Goal: Information Seeking & Learning: Check status

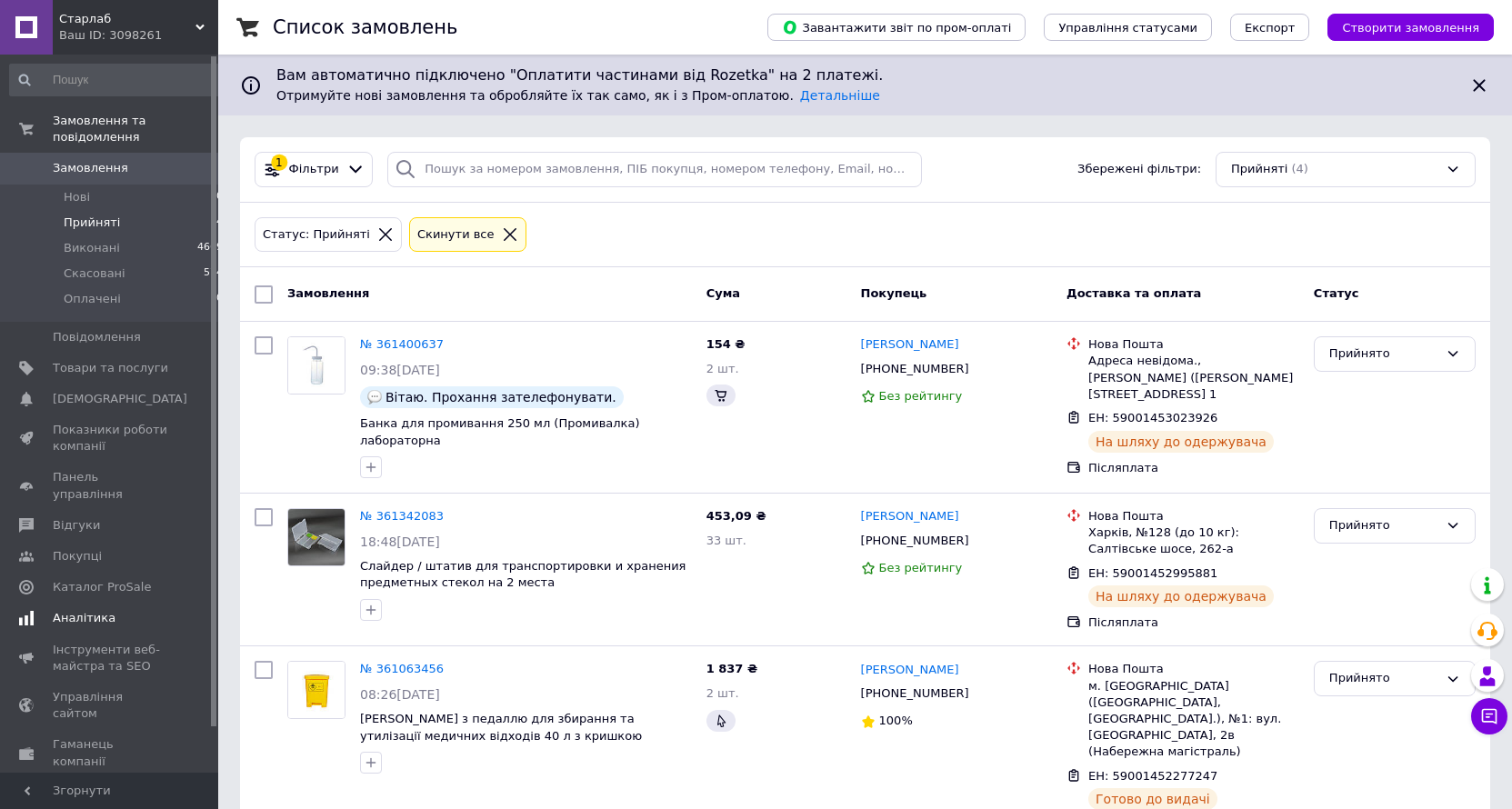
click at [68, 611] on span "Аналітика" at bounding box center [84, 618] width 63 height 16
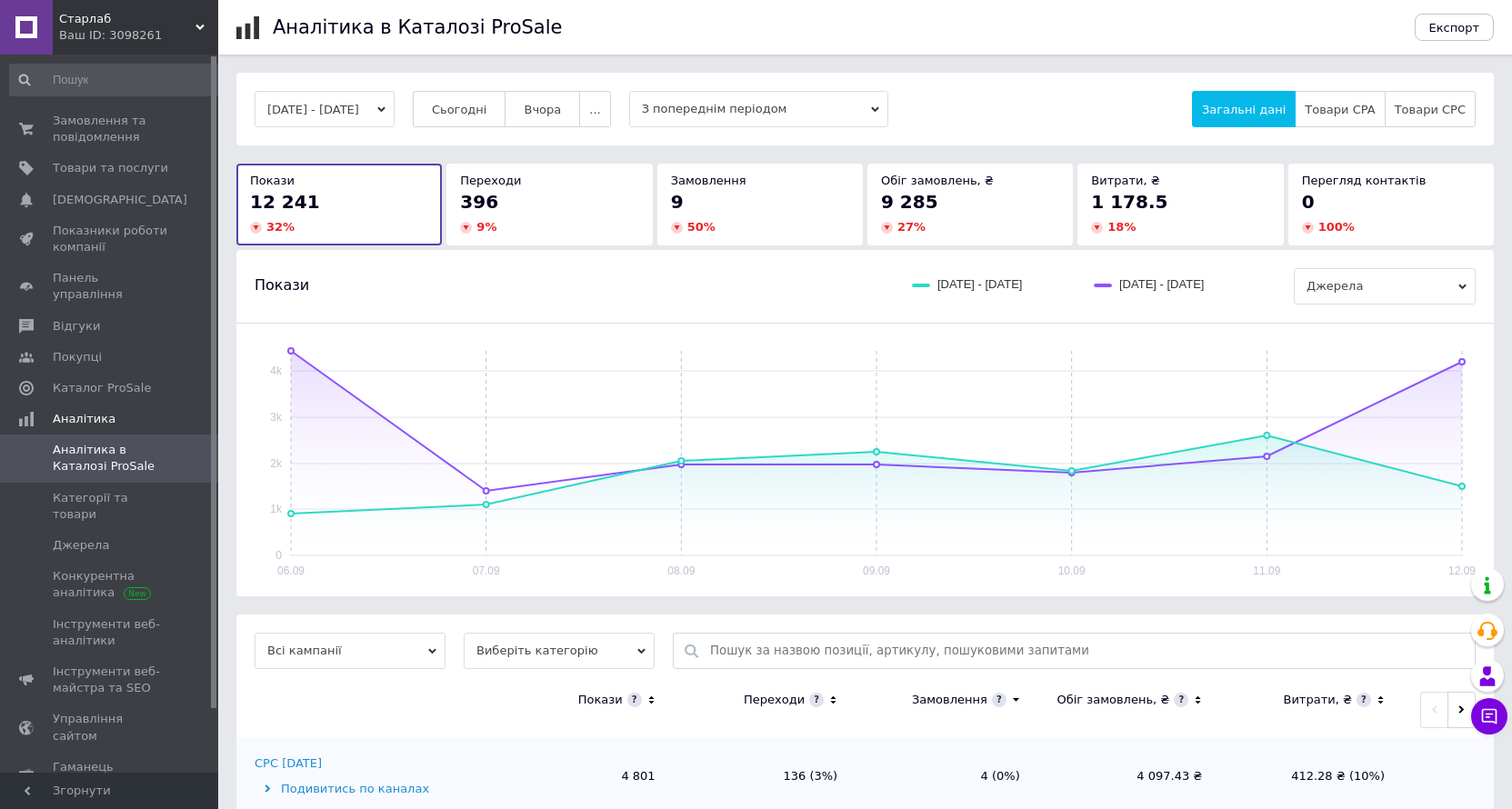
click at [480, 134] on div "[DATE] - [DATE] Сьогодні [GEOGRAPHIC_DATA] ... З попереднім періодом Загальні д…" at bounding box center [865, 109] width 1257 height 73
click at [480, 112] on span "Сьогодні" at bounding box center [460, 110] width 55 height 13
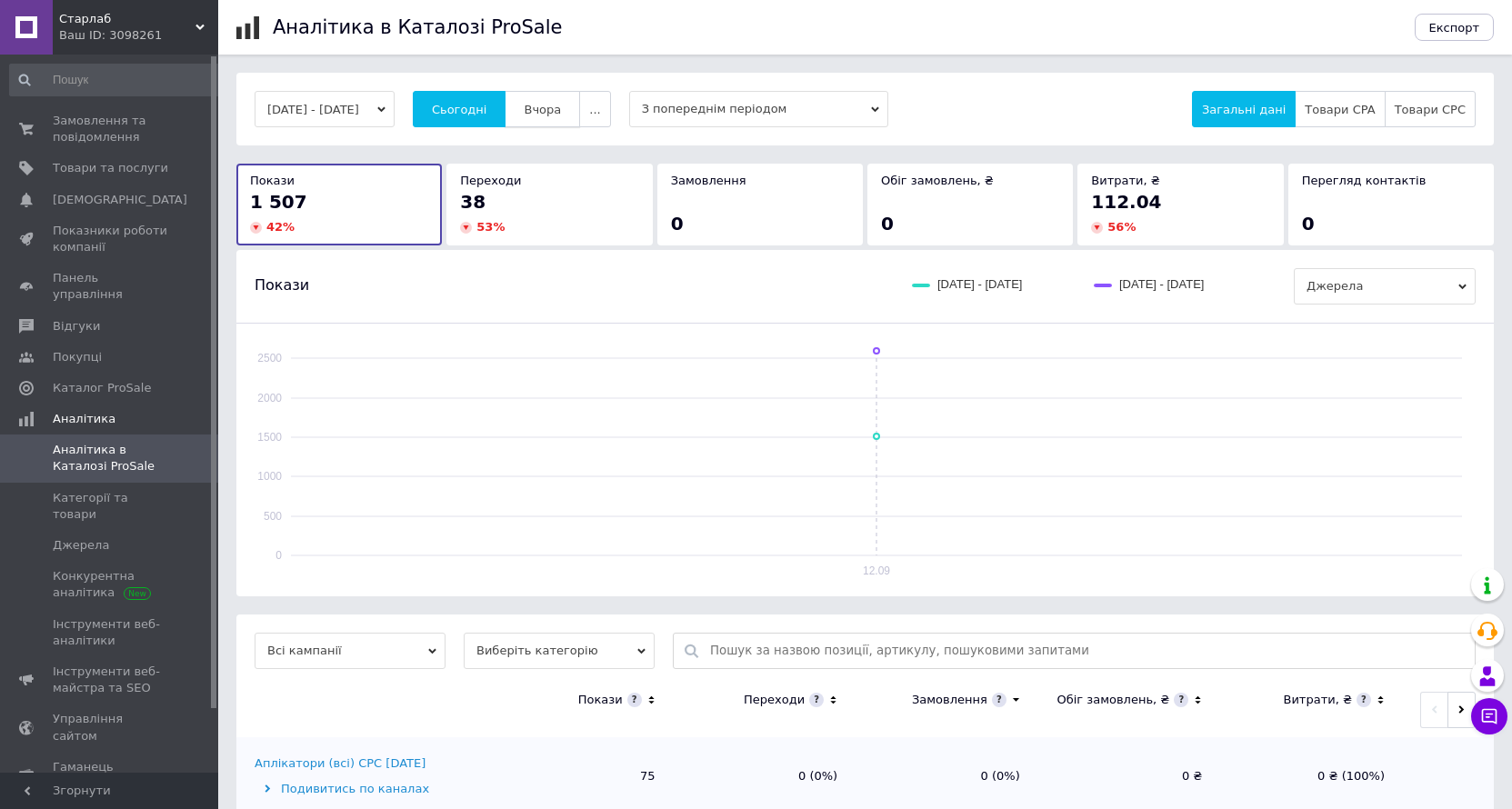
click at [553, 99] on button "Вчора" at bounding box center [542, 109] width 75 height 36
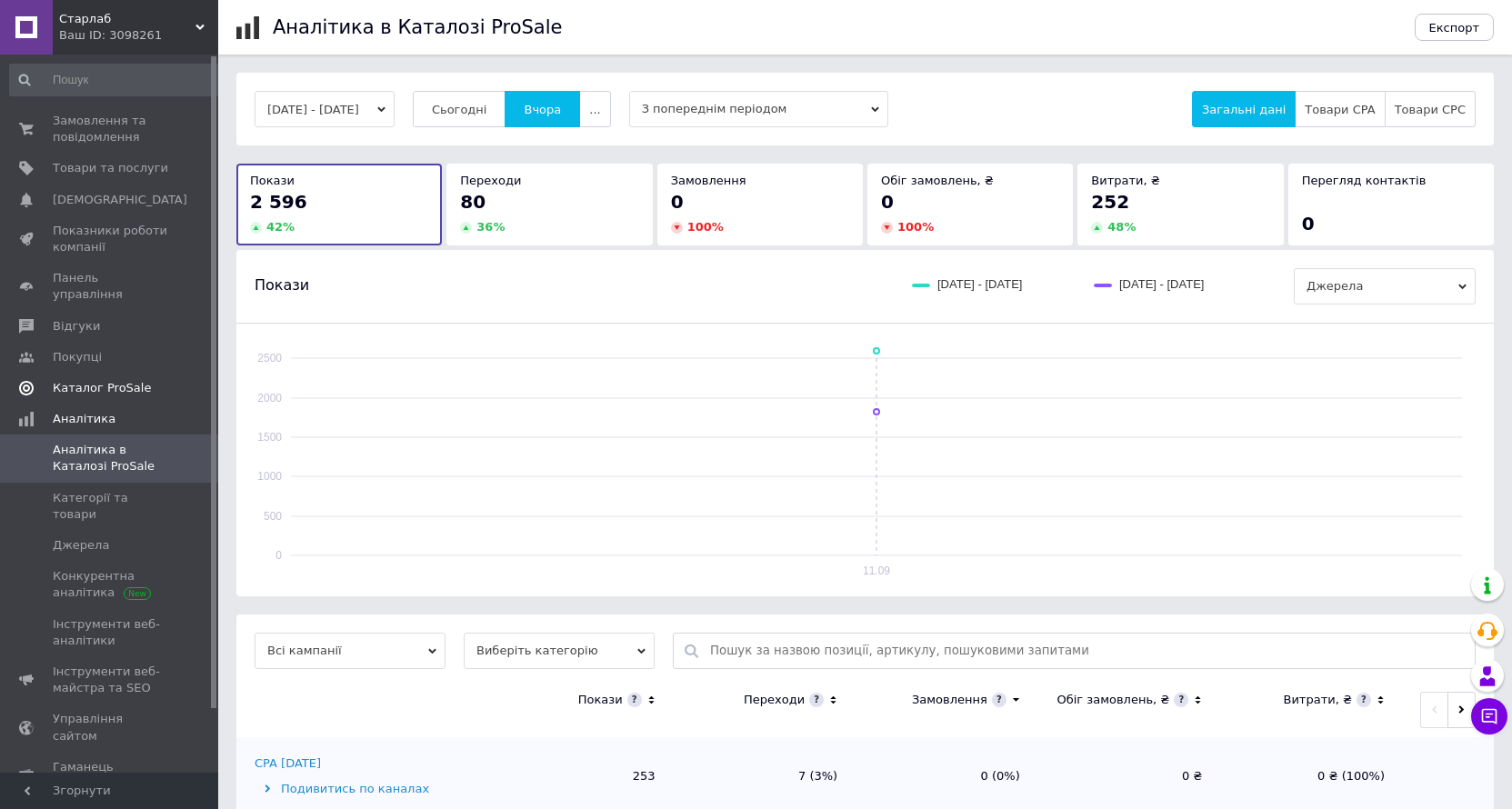
click at [103, 380] on span "Каталог ProSale" at bounding box center [101, 387] width 98 height 16
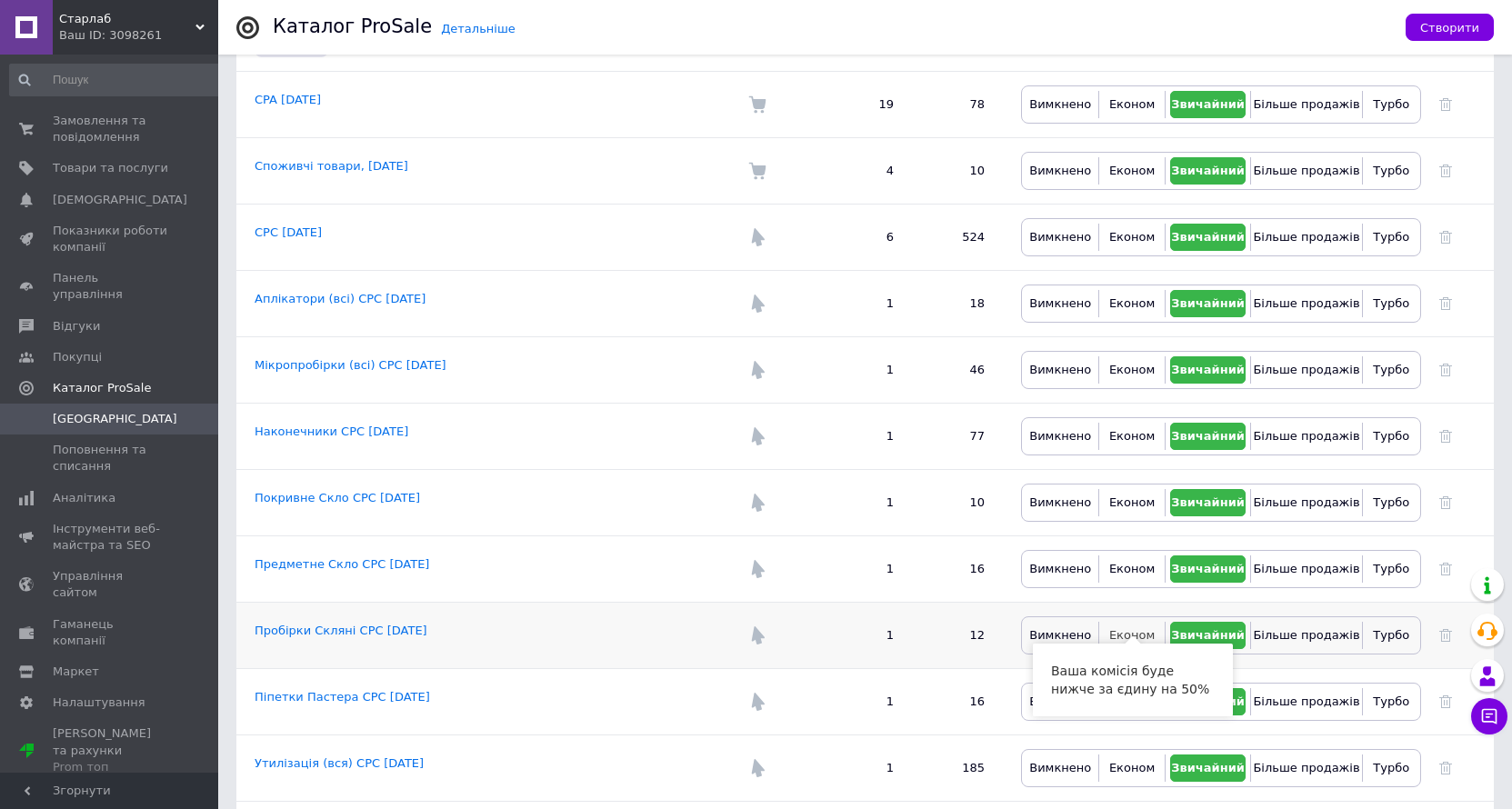
scroll to position [431, 0]
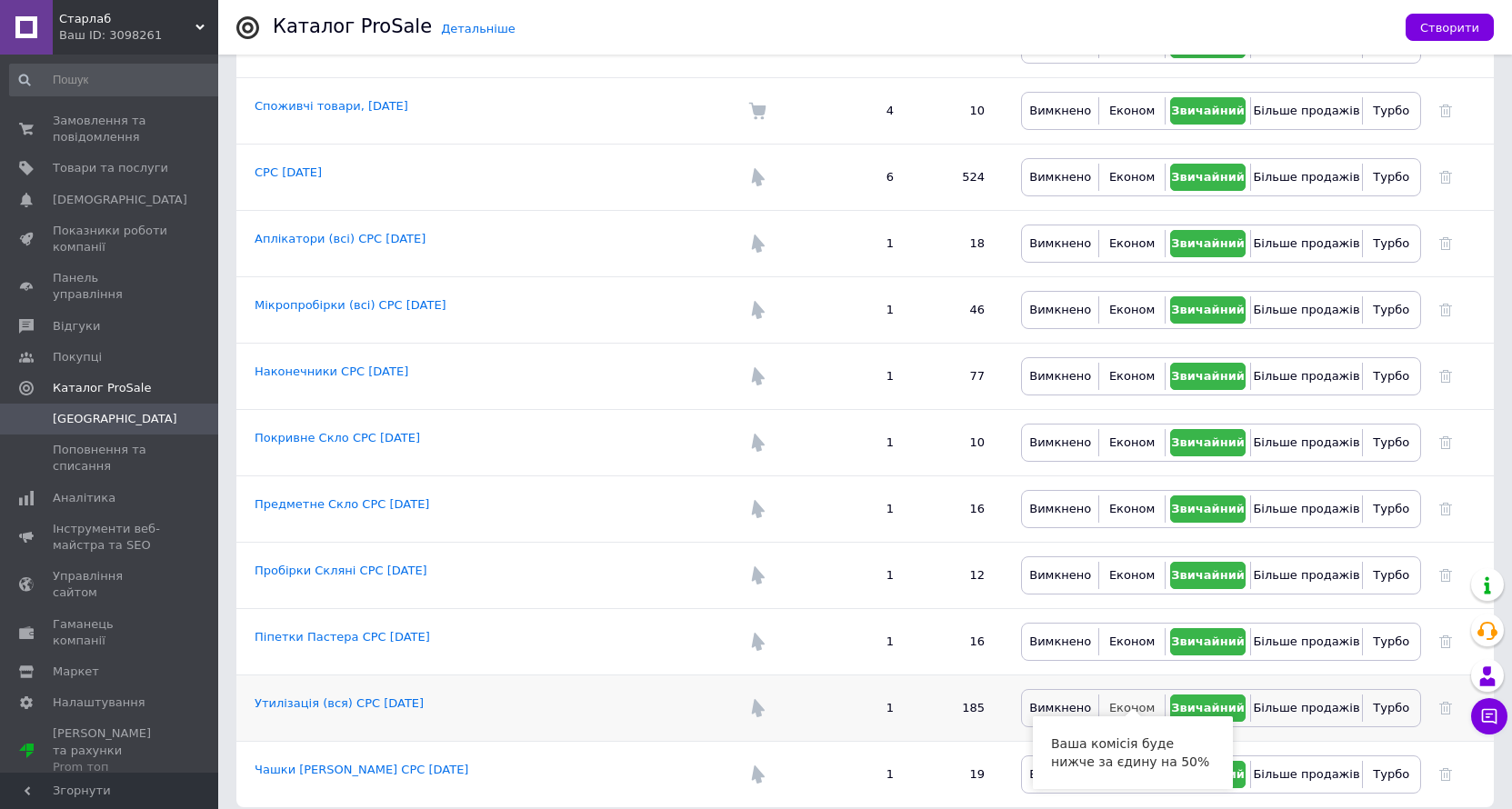
click at [1140, 701] on span "Економ" at bounding box center [1132, 708] width 46 height 13
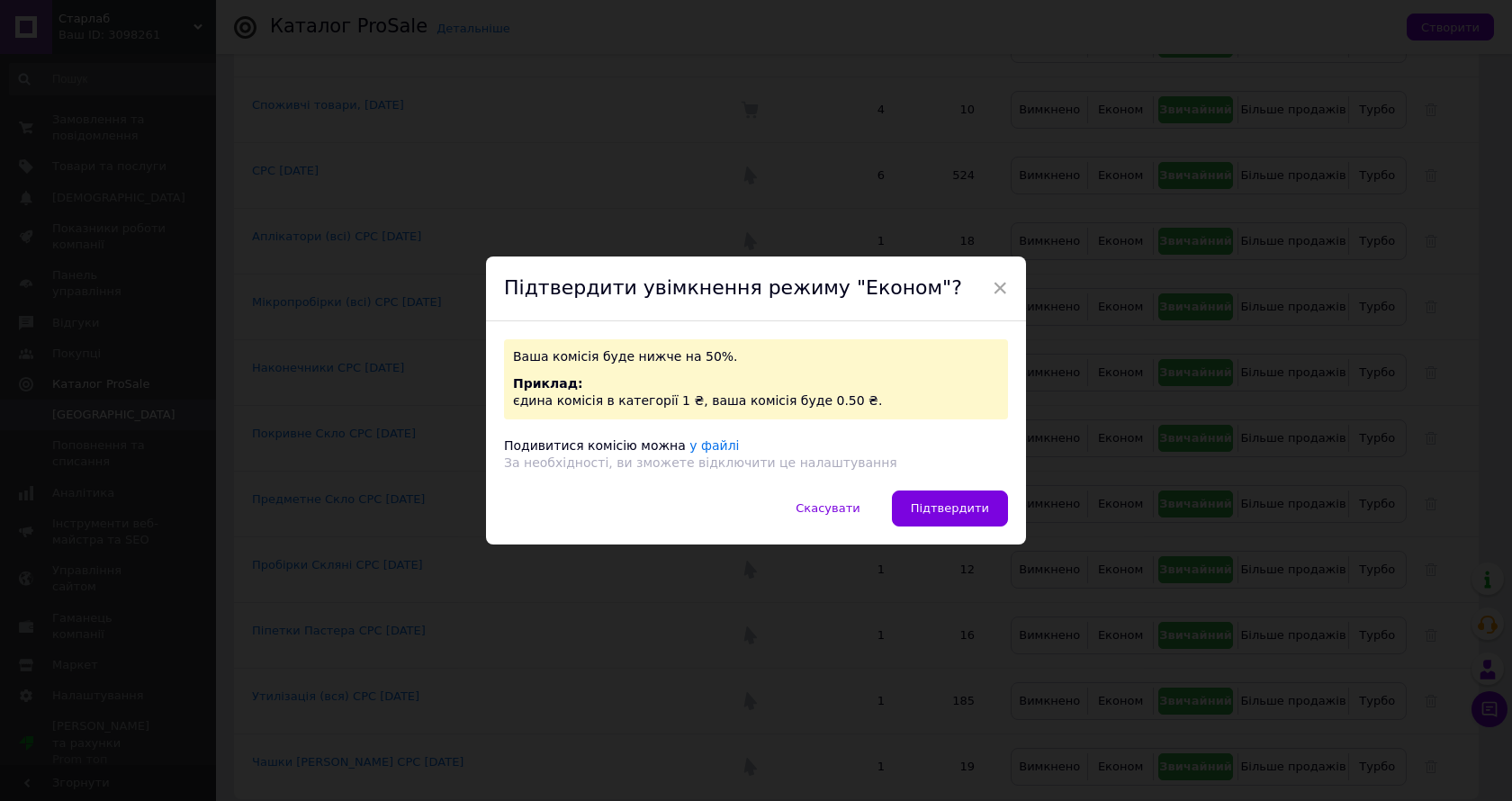
click at [931, 489] on div "Ваша комісія буде нижче на 50%. Приклад: єдина комісія в категорії 1 ₴, ваша ко…" at bounding box center [756, 405] width 540 height 169
click at [969, 513] on span "Підтвердити" at bounding box center [950, 508] width 78 height 13
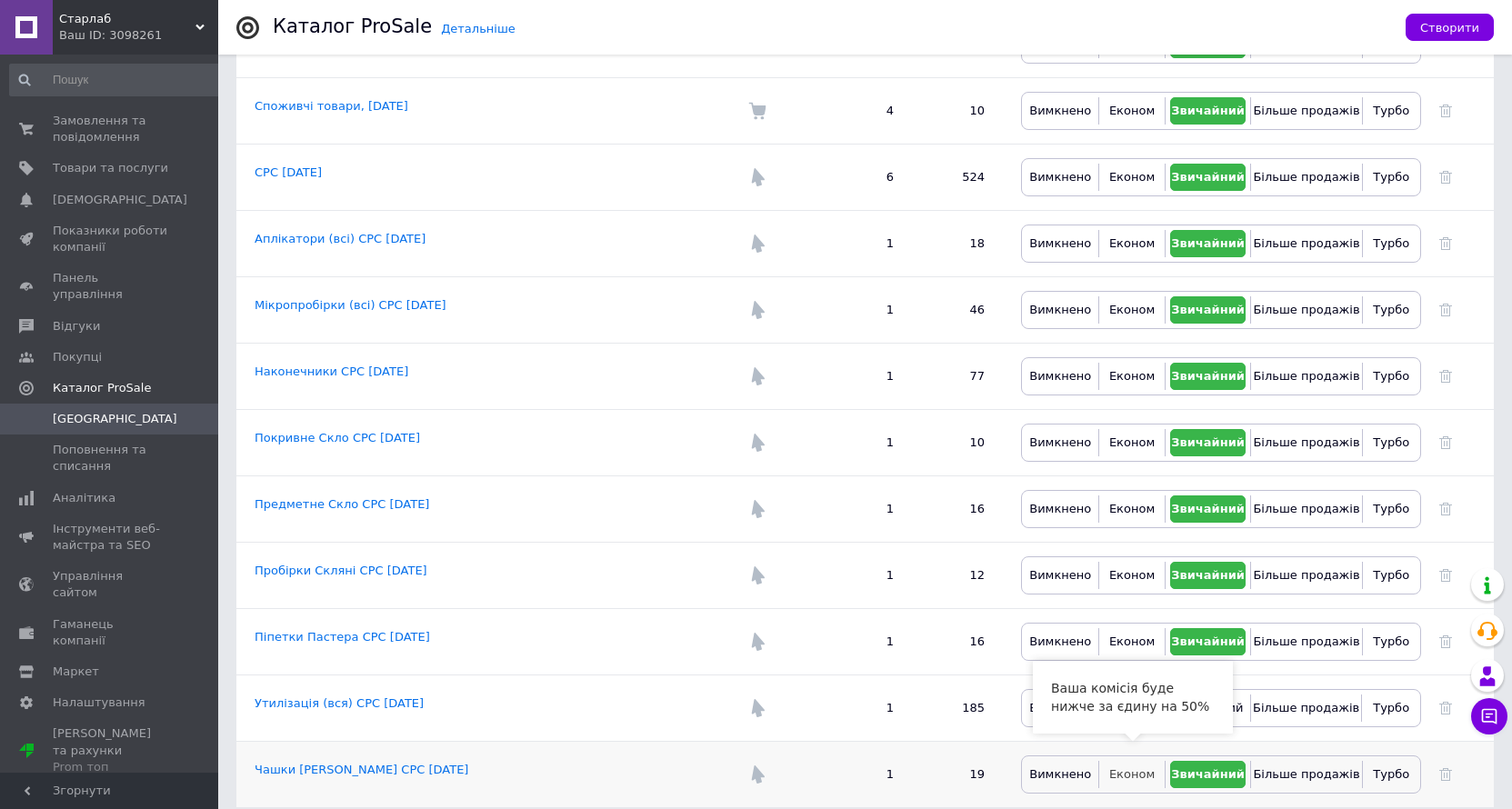
click at [1134, 767] on span "Економ" at bounding box center [1132, 774] width 46 height 13
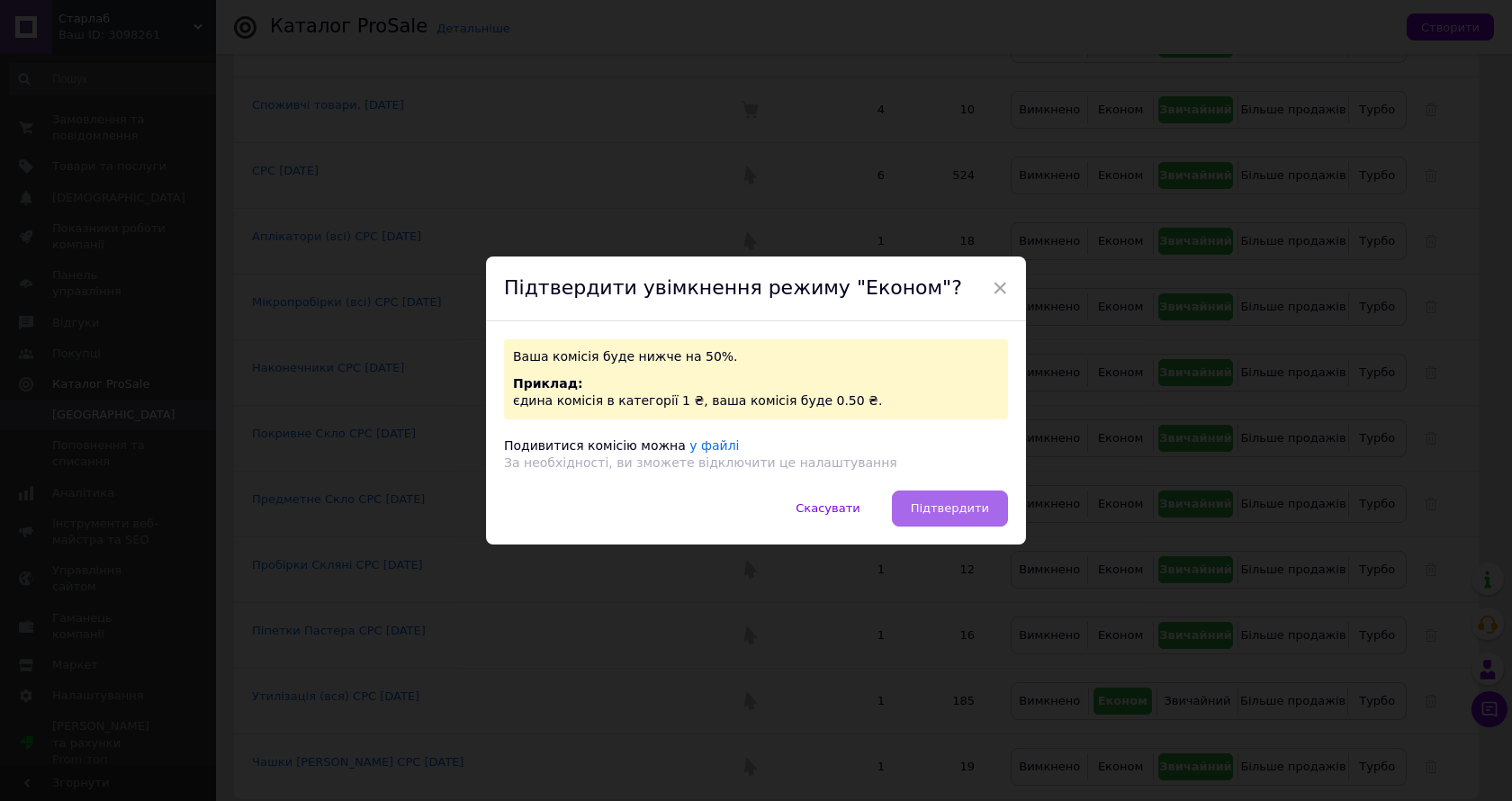
click at [980, 511] on span "Підтвердити" at bounding box center [950, 508] width 78 height 13
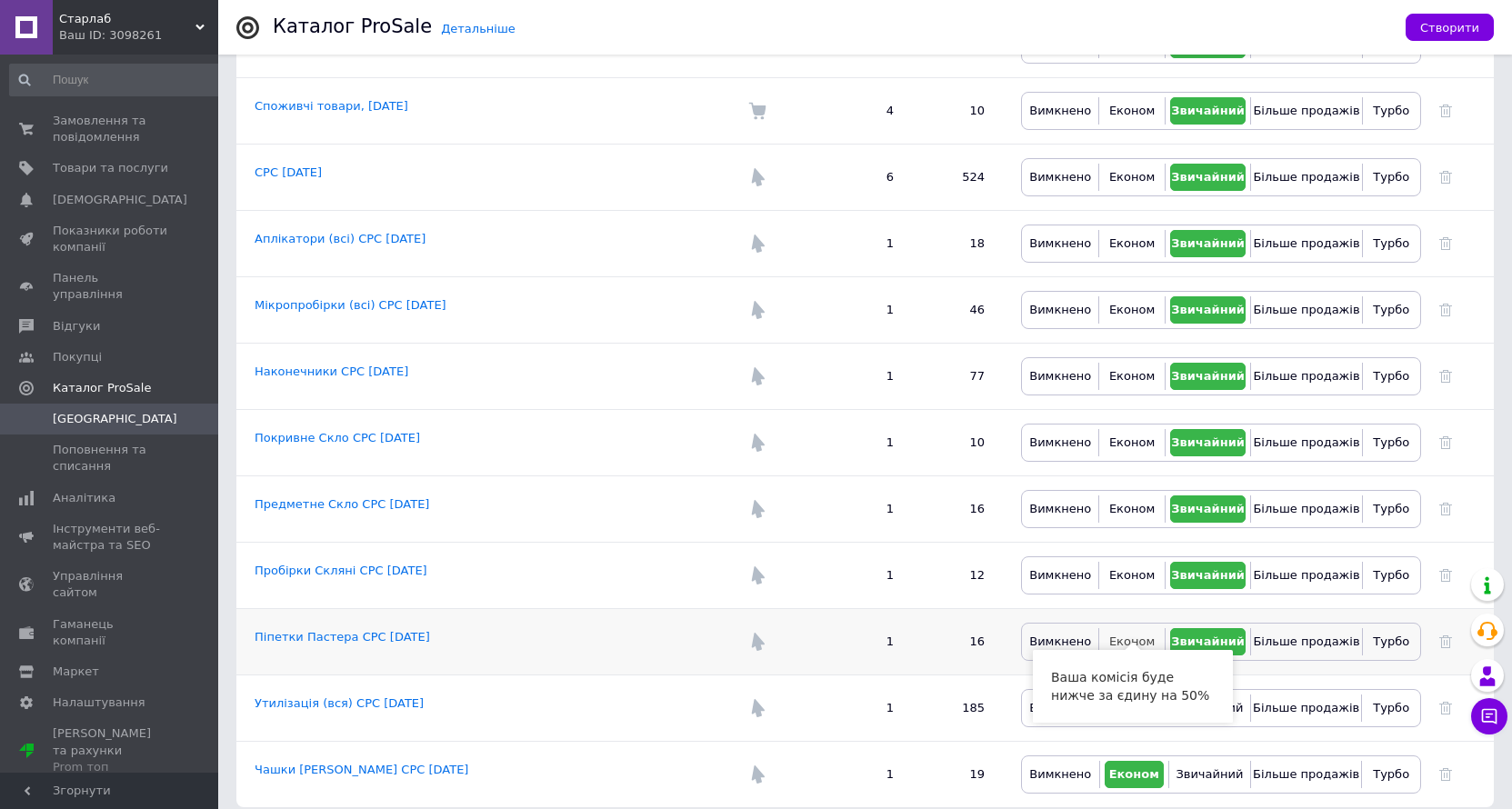
click at [1132, 634] on span "Економ" at bounding box center [1132, 641] width 46 height 13
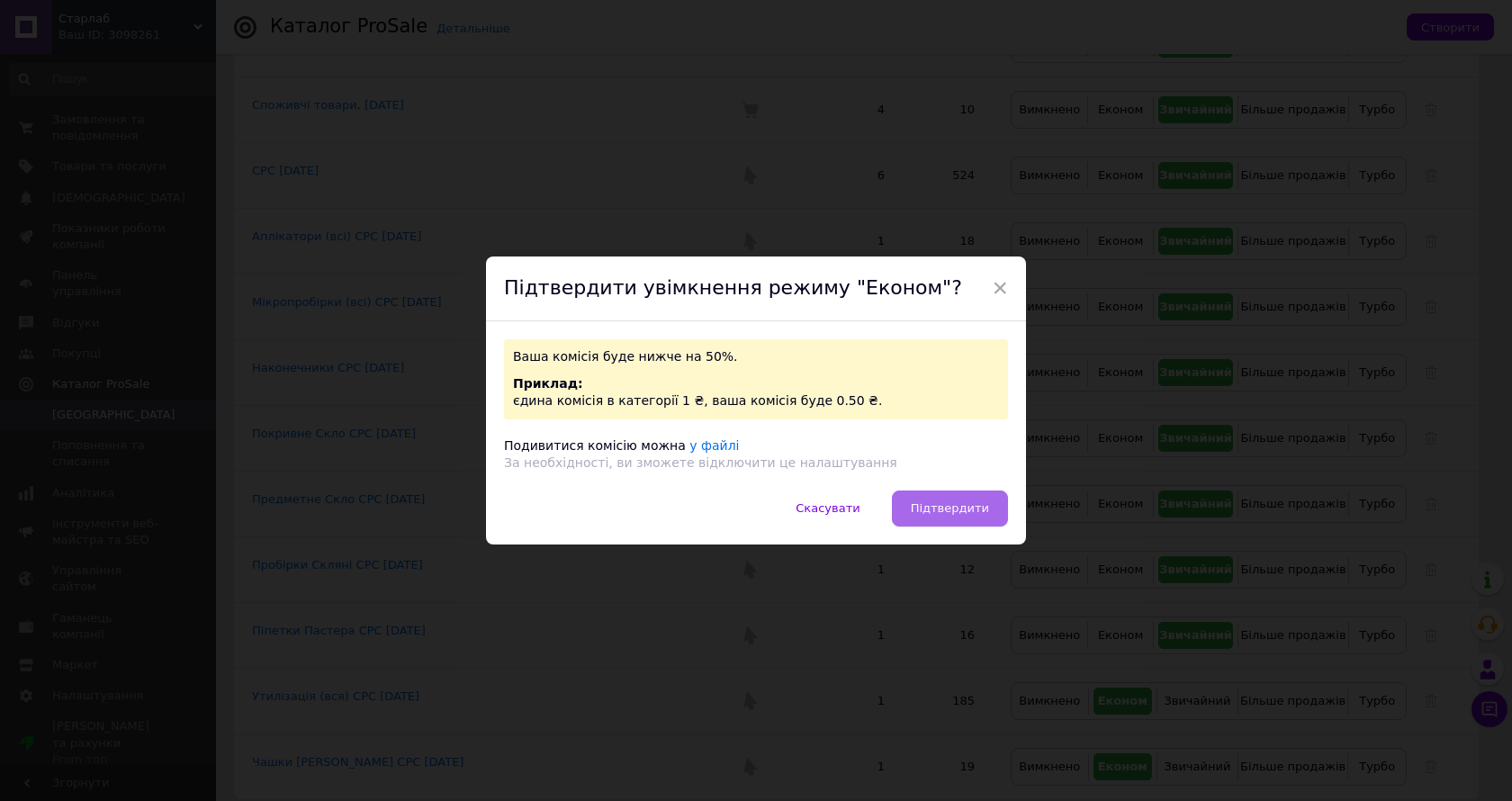
click at [950, 503] on span "Підтвердити" at bounding box center [950, 508] width 78 height 13
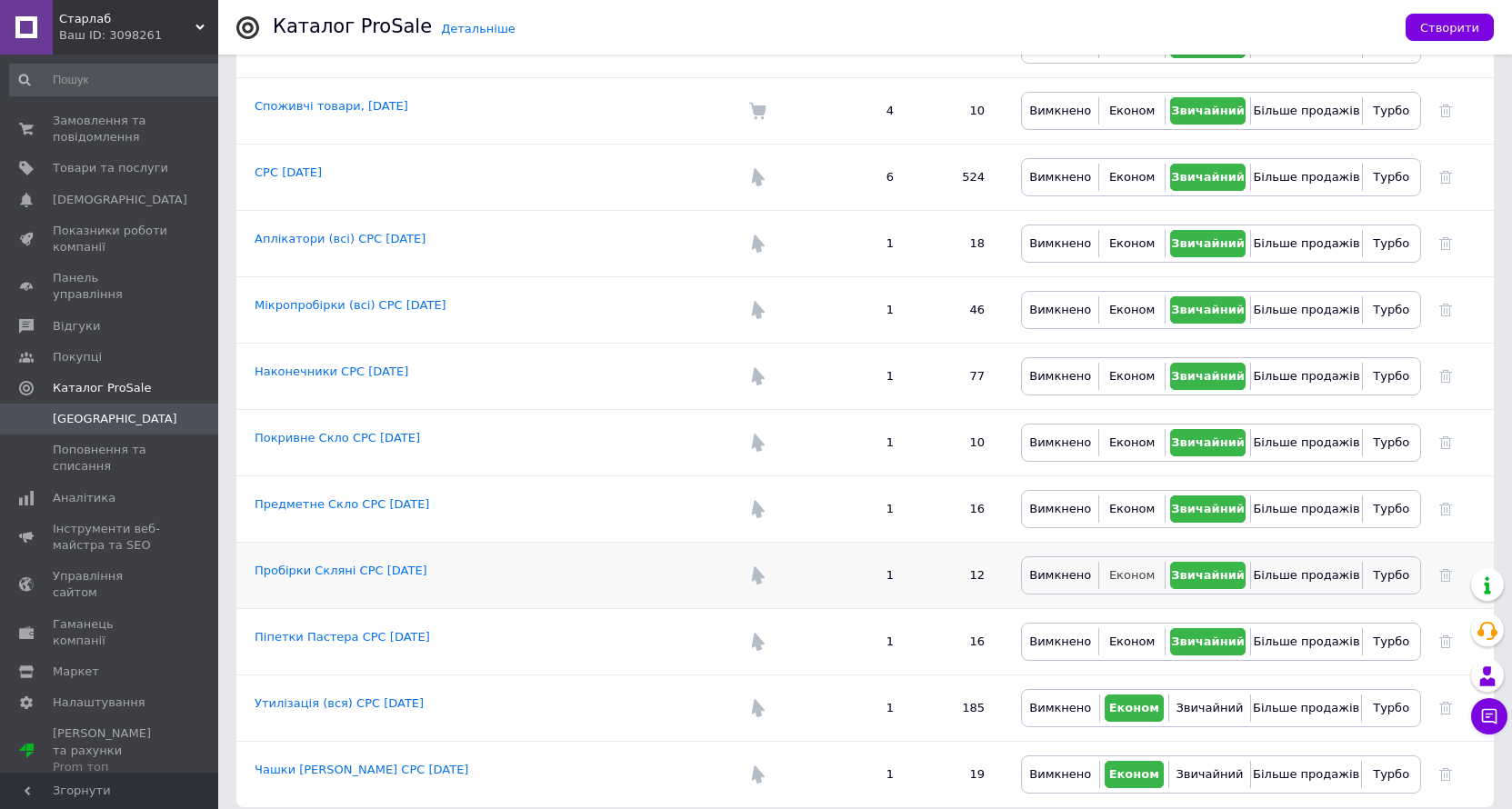
click at [1111, 562] on button "Економ" at bounding box center [1131, 575] width 55 height 28
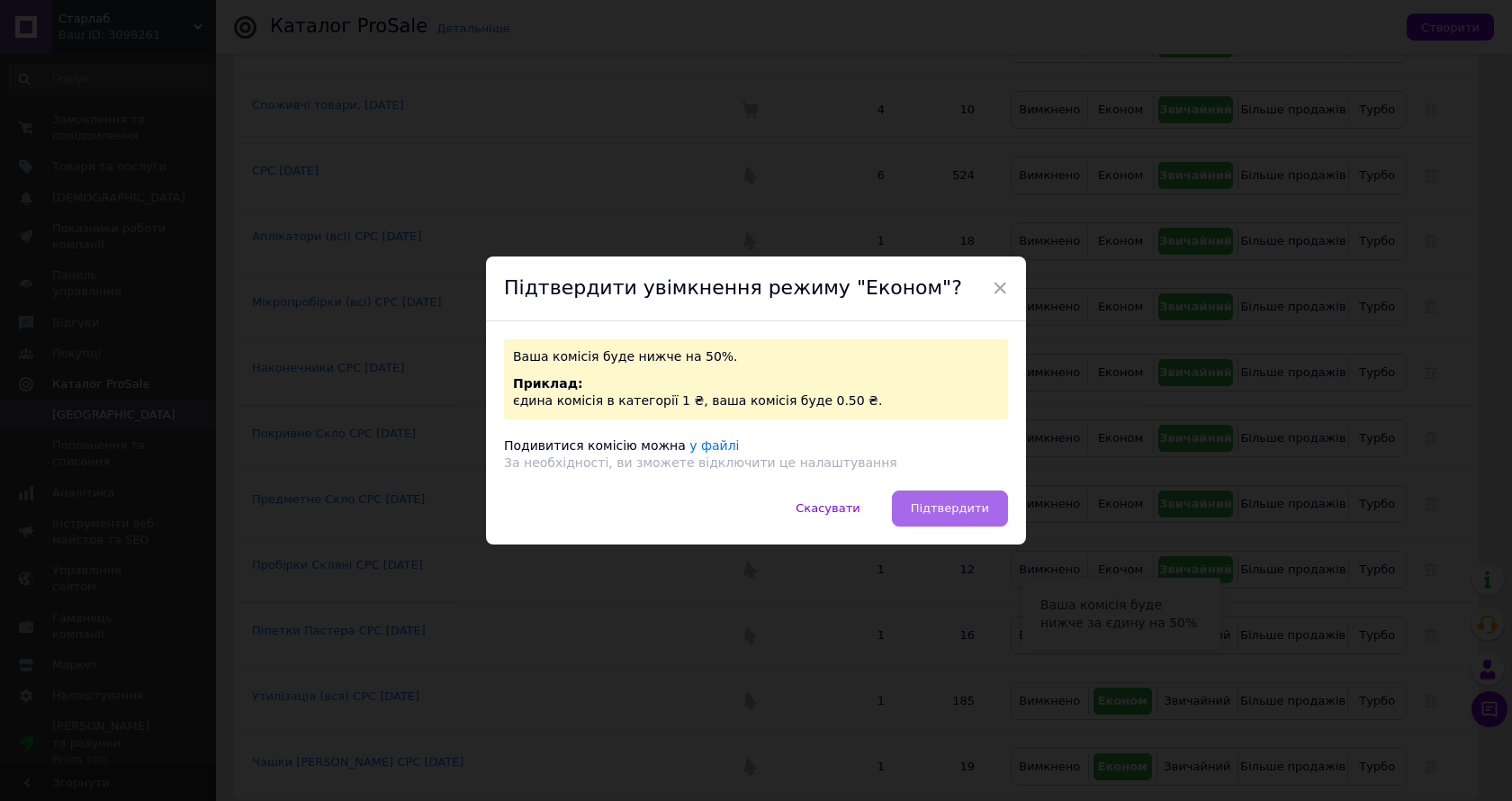
click at [938, 501] on button "Підтвердити" at bounding box center [950, 508] width 116 height 36
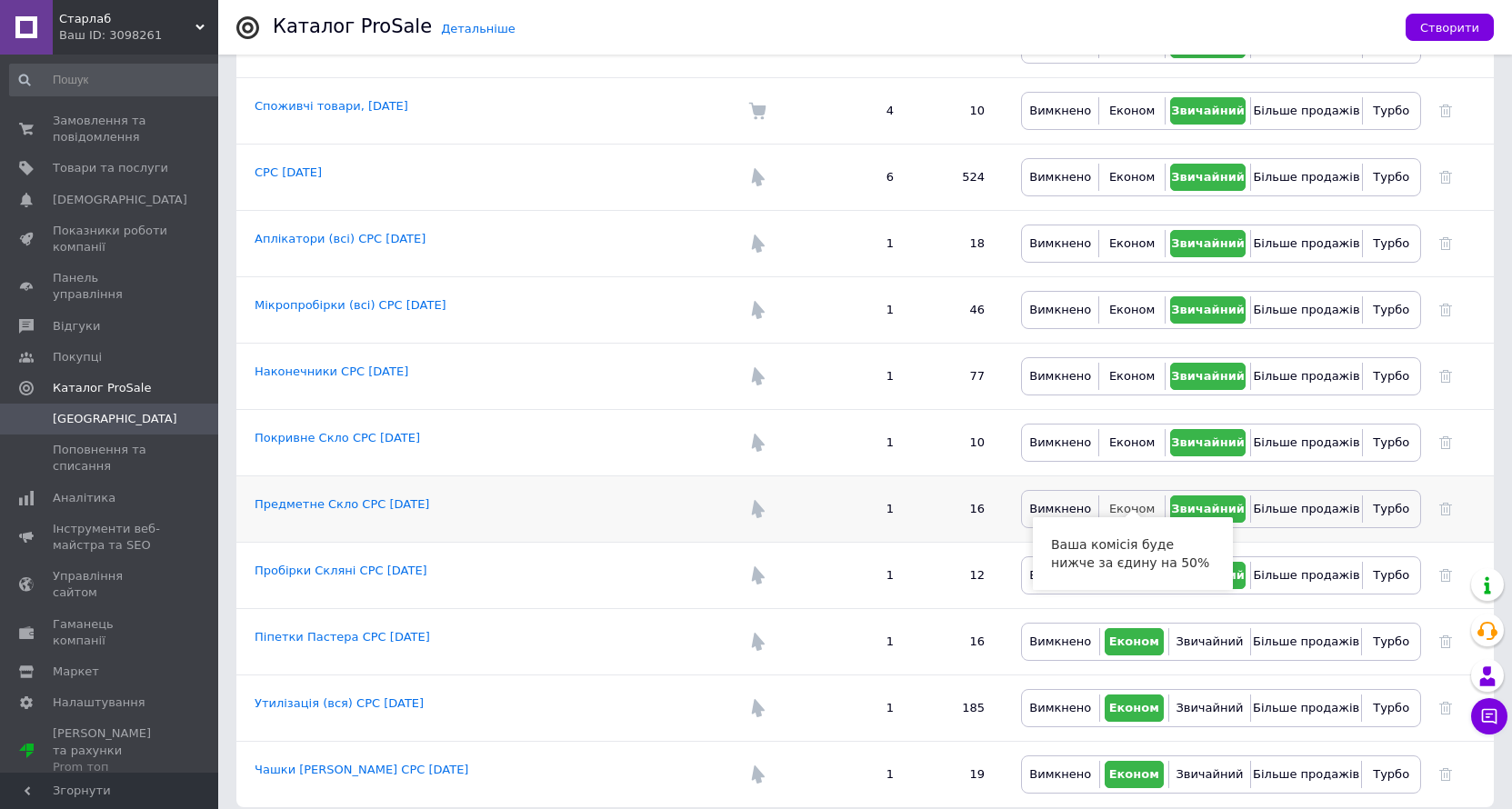
click at [1121, 502] on span "Економ" at bounding box center [1132, 508] width 46 height 13
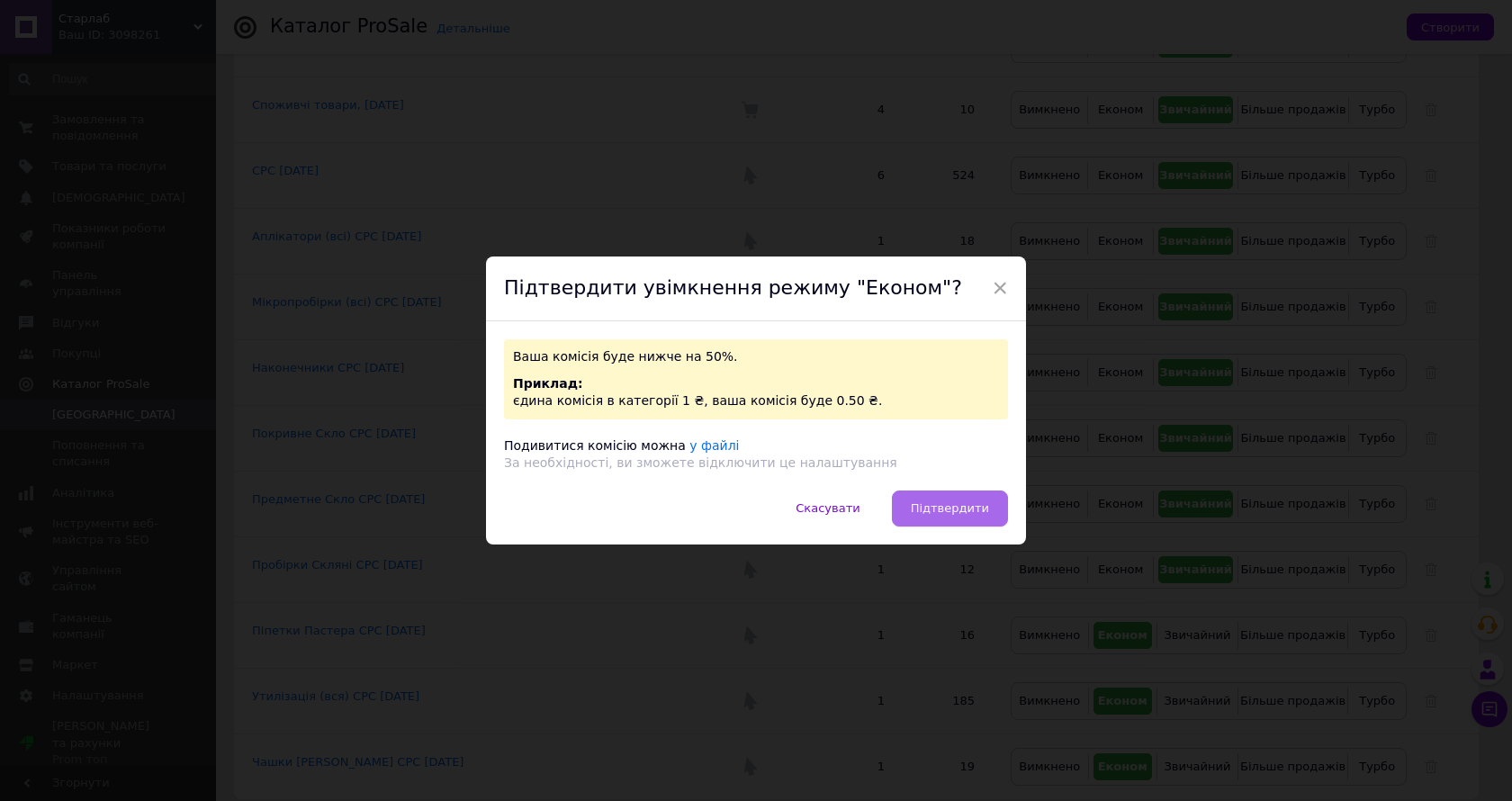
click at [930, 500] on button "Підтвердити" at bounding box center [950, 508] width 116 height 36
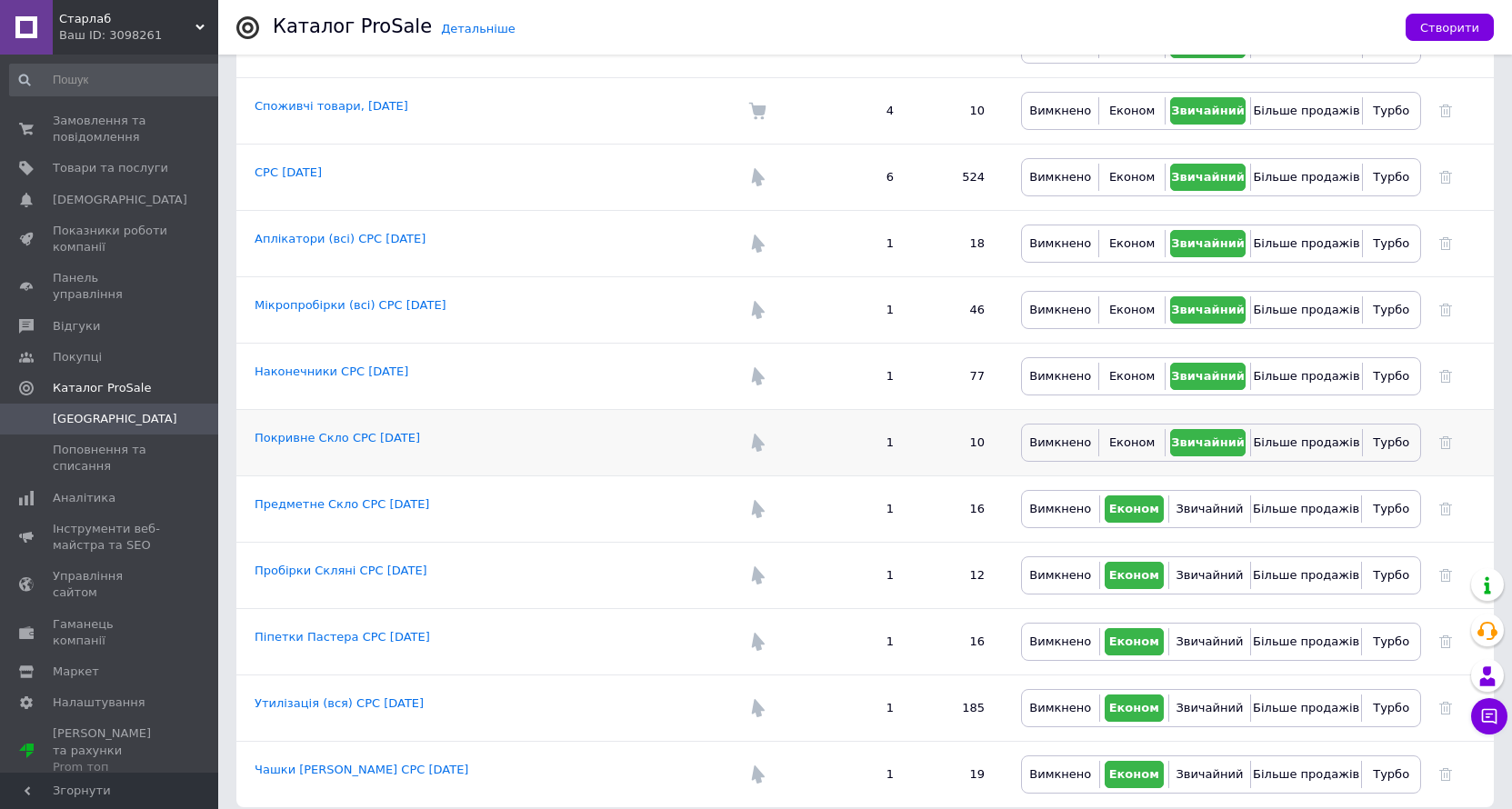
click at [1138, 445] on div "Вимкнено Економ Звичайний Більше продажів Турбо" at bounding box center [1220, 443] width 400 height 38
click at [1133, 436] on span "Економ" at bounding box center [1132, 443] width 46 height 13
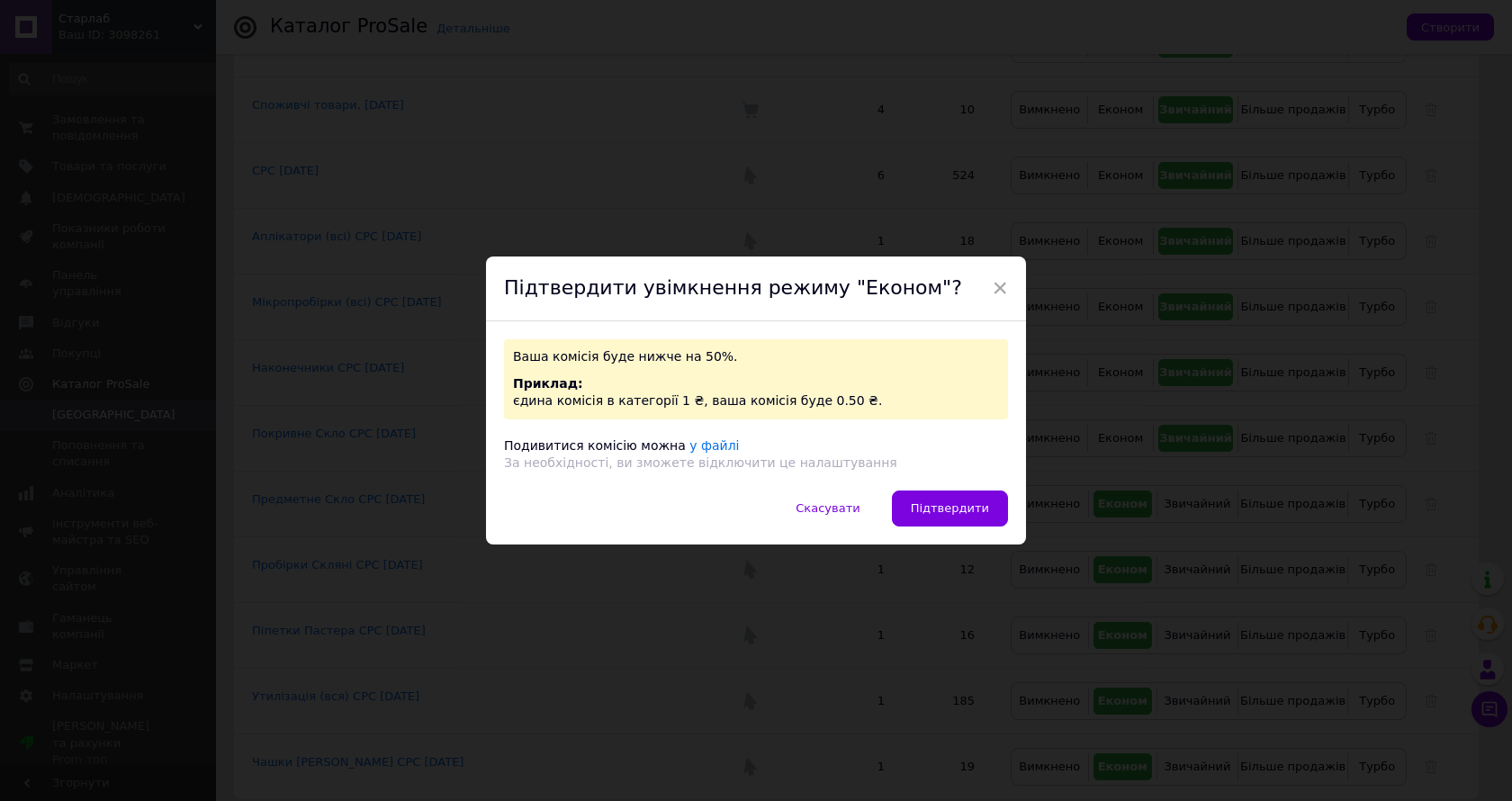
click at [967, 489] on div "Ваша комісія буде нижче на 50%. Приклад: єдина комісія в категорії 1 ₴, ваша ко…" at bounding box center [756, 405] width 540 height 169
click at [967, 503] on span "Підтвердити" at bounding box center [950, 508] width 78 height 13
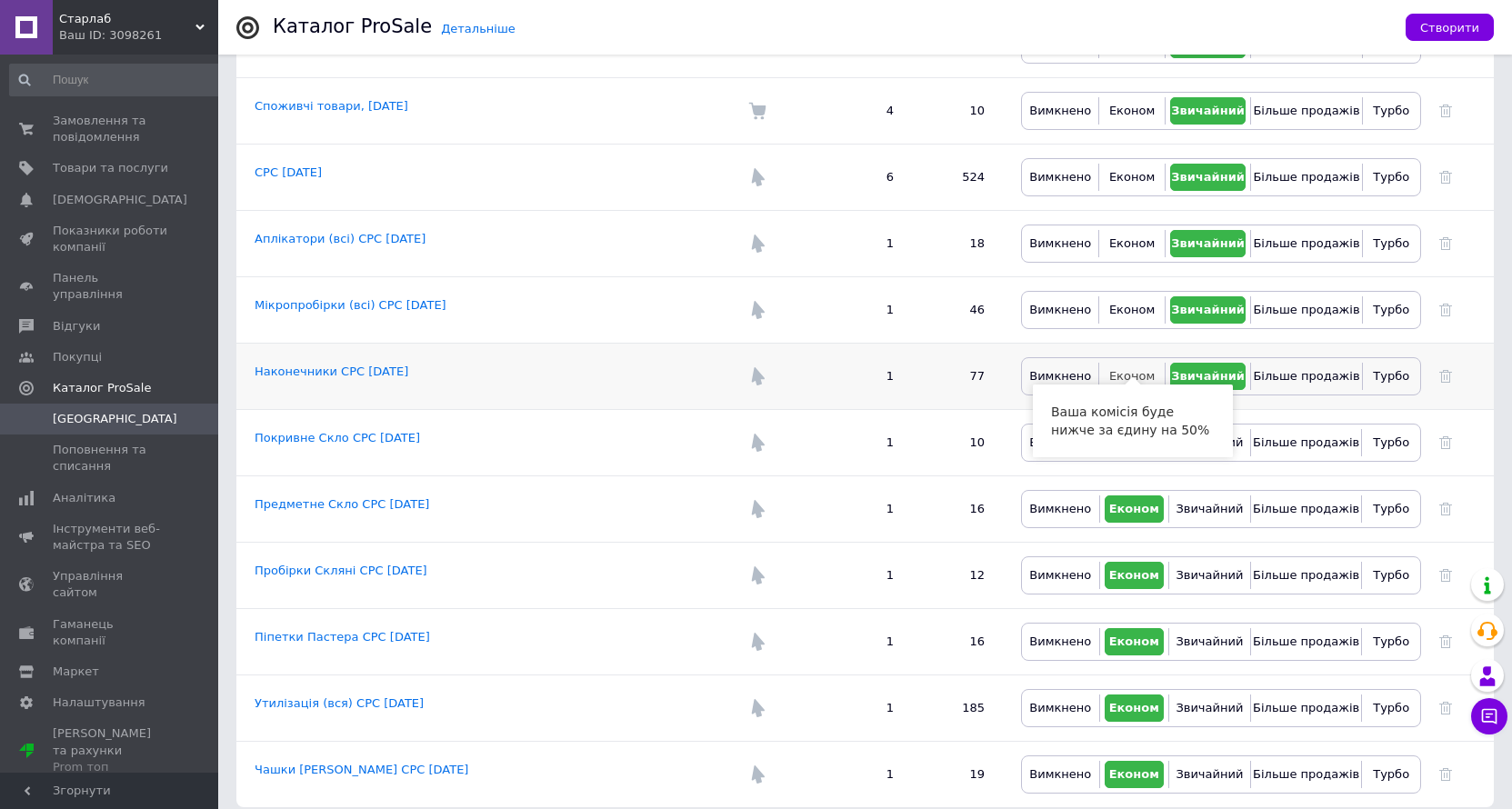
click at [1150, 369] on span "Економ" at bounding box center [1132, 376] width 46 height 13
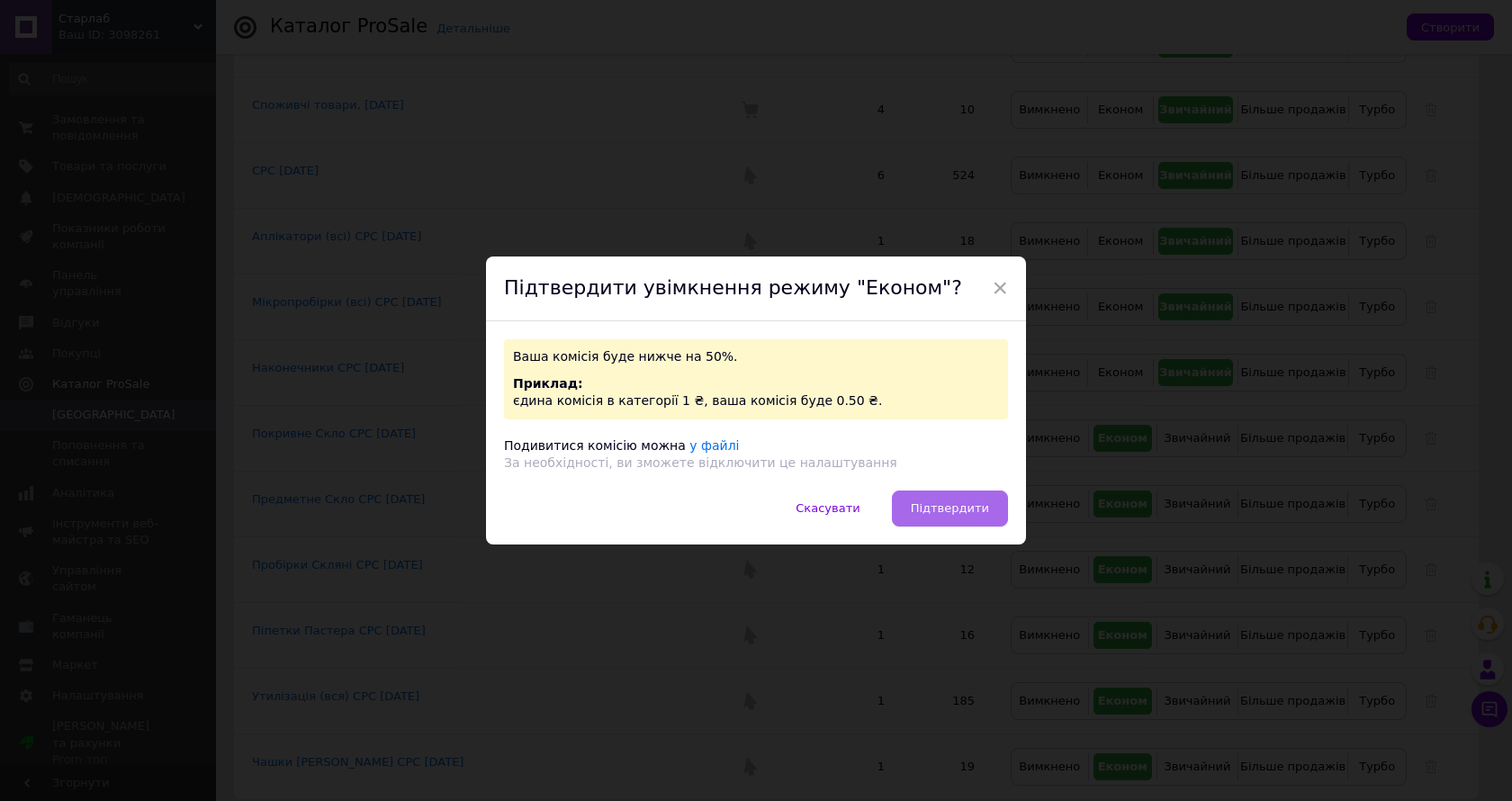
click at [961, 506] on span "Підтвердити" at bounding box center [950, 508] width 78 height 13
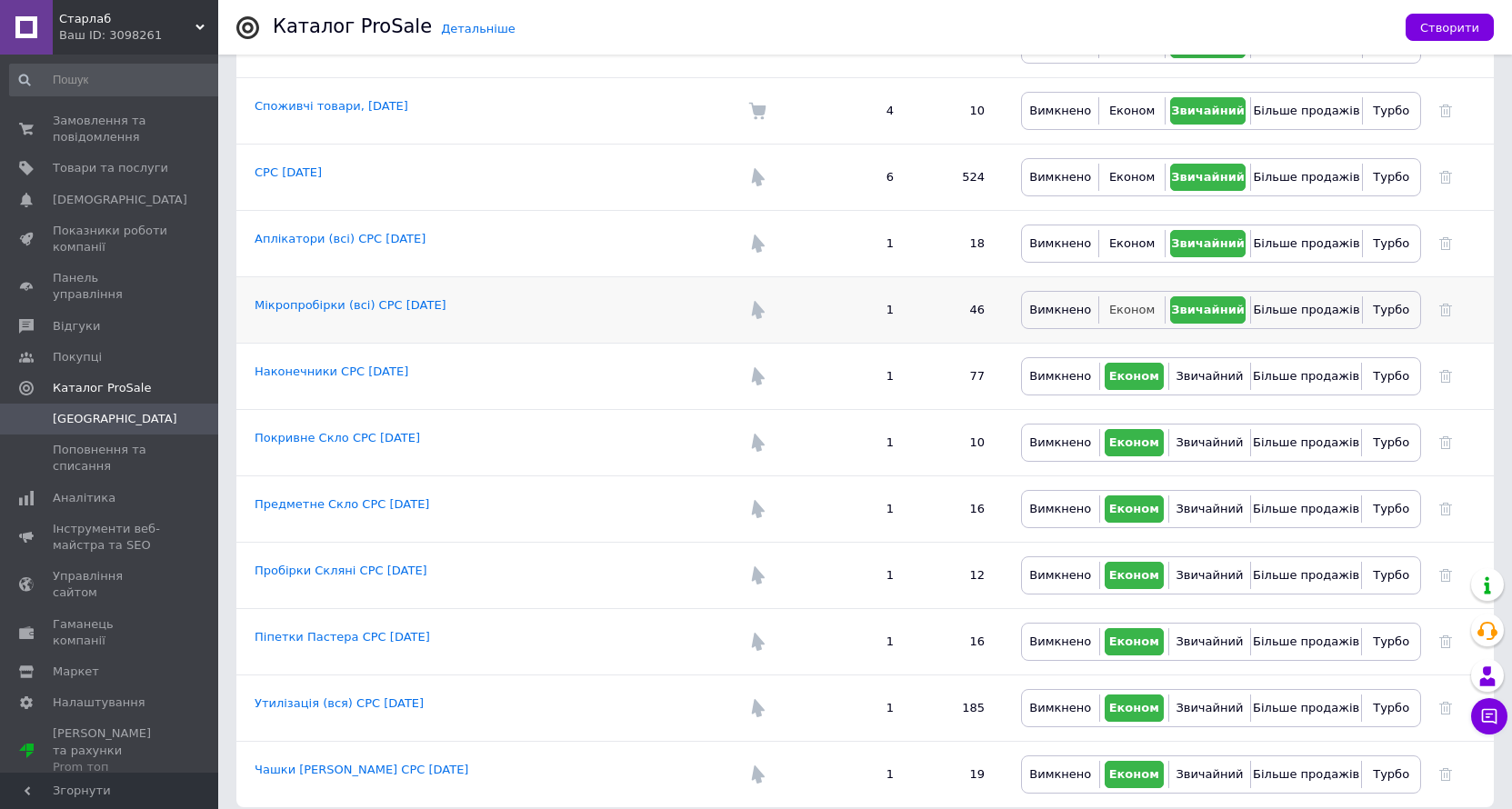
click at [1129, 302] on button "Економ" at bounding box center [1131, 310] width 55 height 28
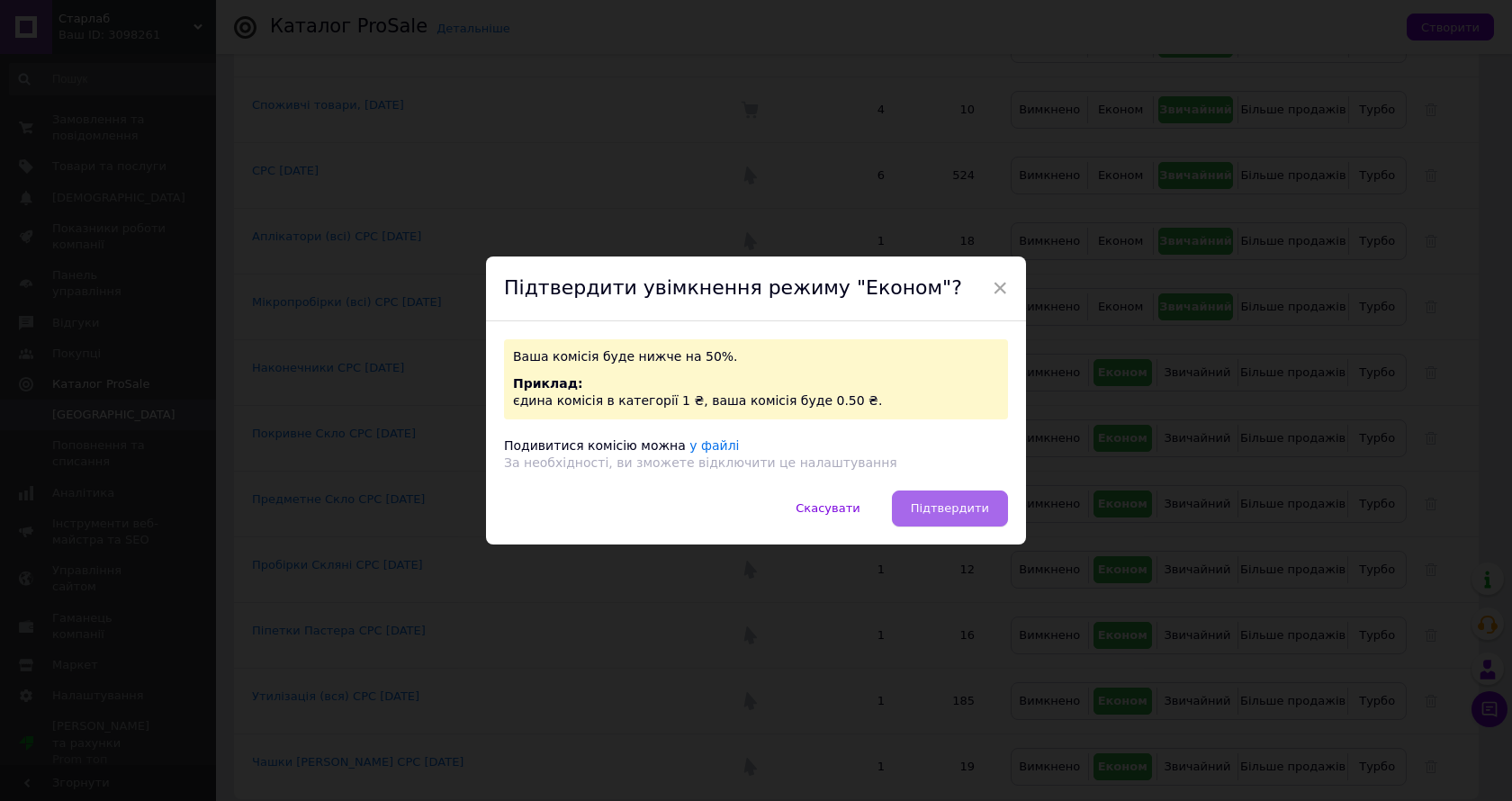
click at [949, 525] on button "Підтвердити" at bounding box center [950, 508] width 116 height 36
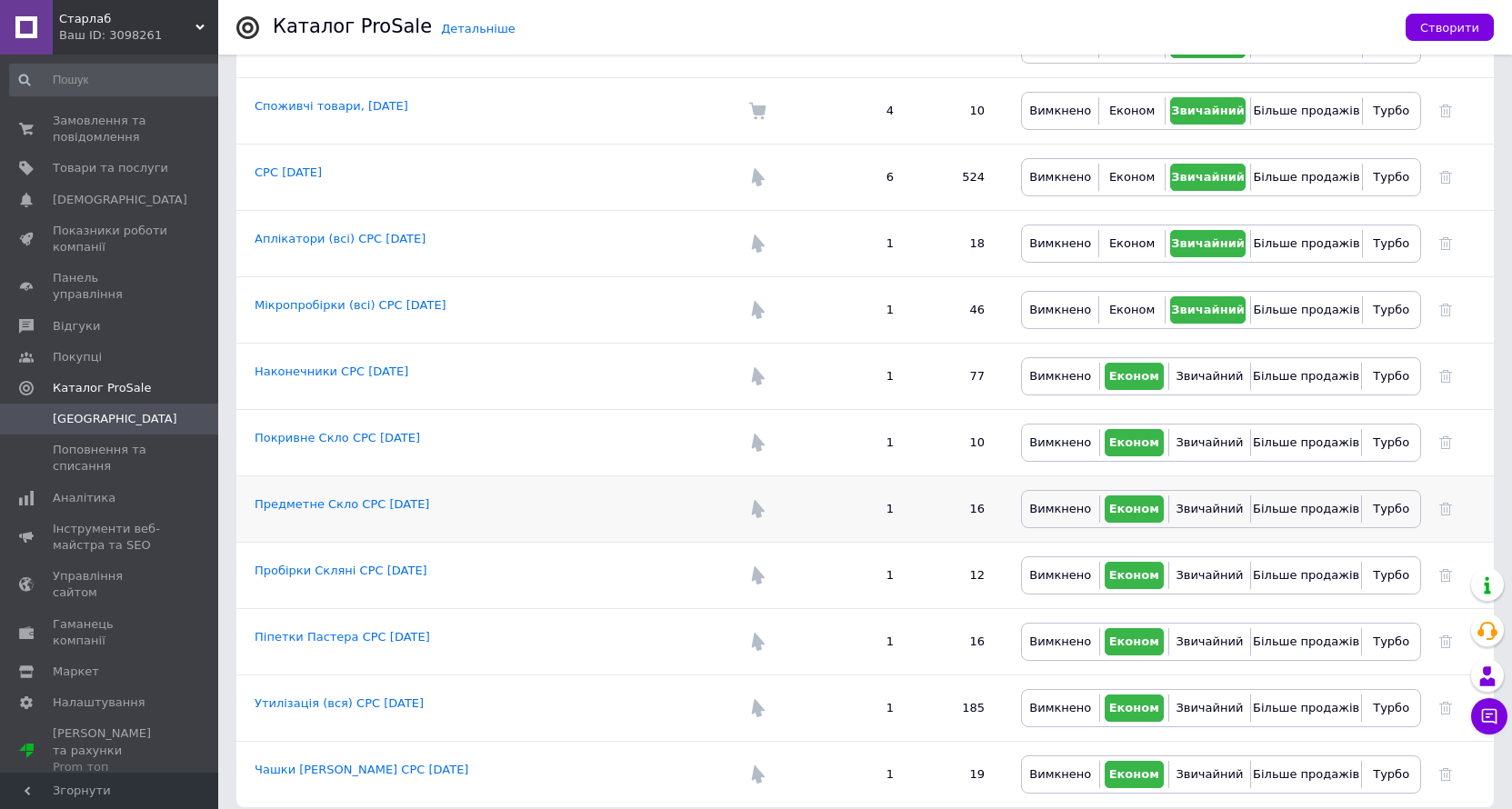
click at [965, 516] on td "16" at bounding box center [957, 508] width 91 height 67
click at [1130, 302] on span "Економ" at bounding box center [1134, 309] width 50 height 13
click at [1132, 238] on button "Економ" at bounding box center [1131, 243] width 55 height 28
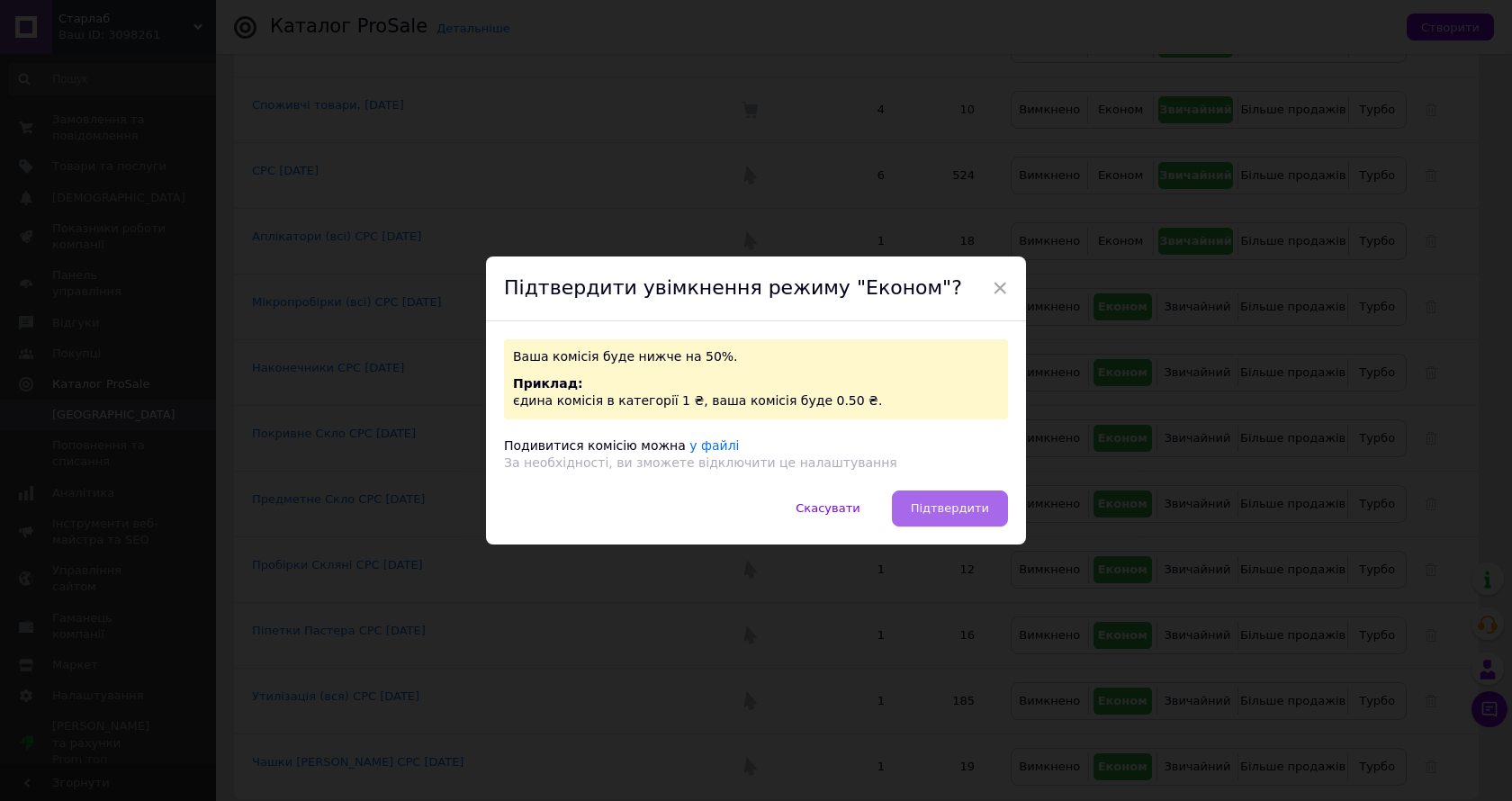
click at [940, 494] on button "Підтвердити" at bounding box center [950, 508] width 116 height 36
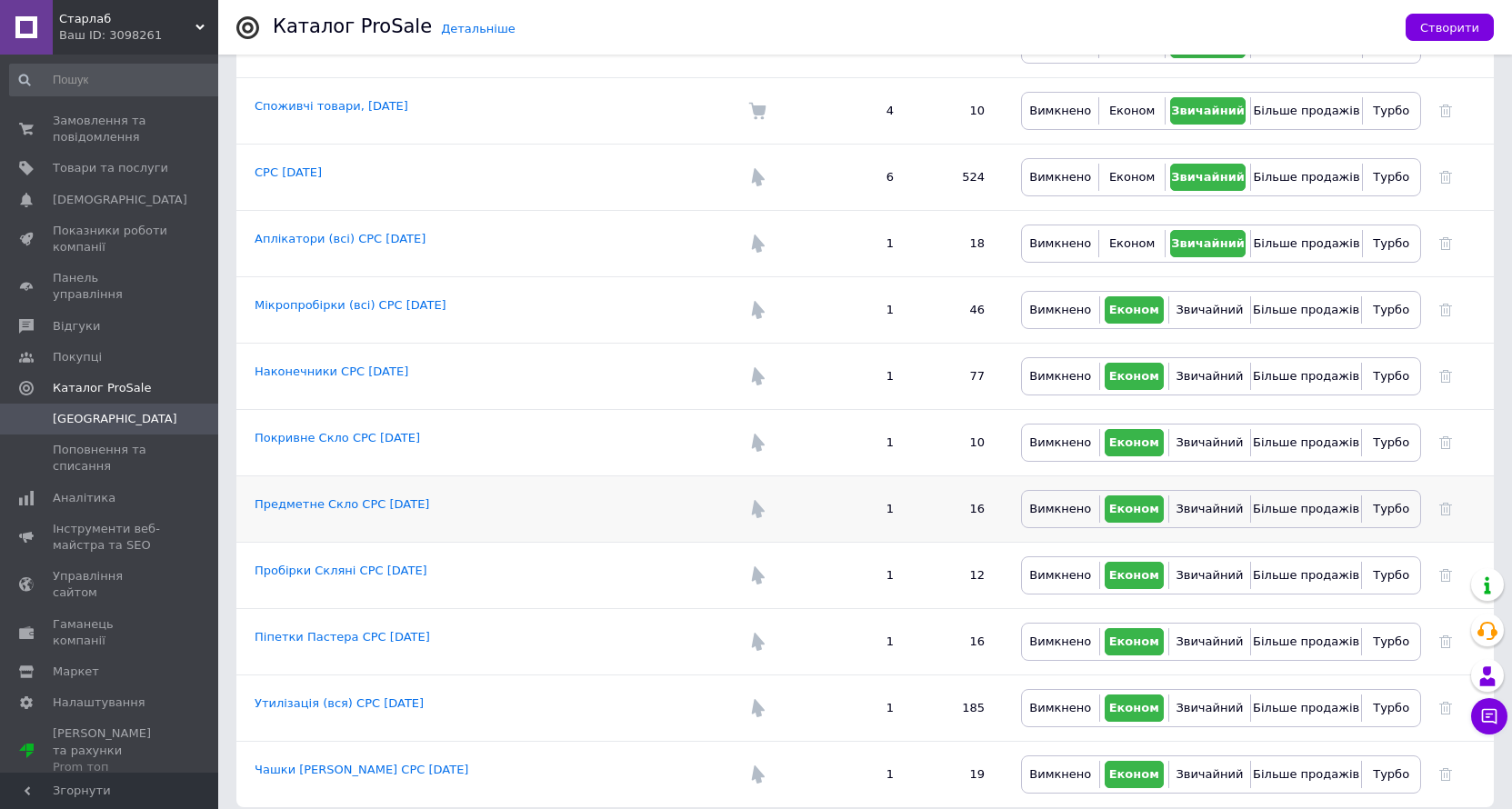
scroll to position [60, 0]
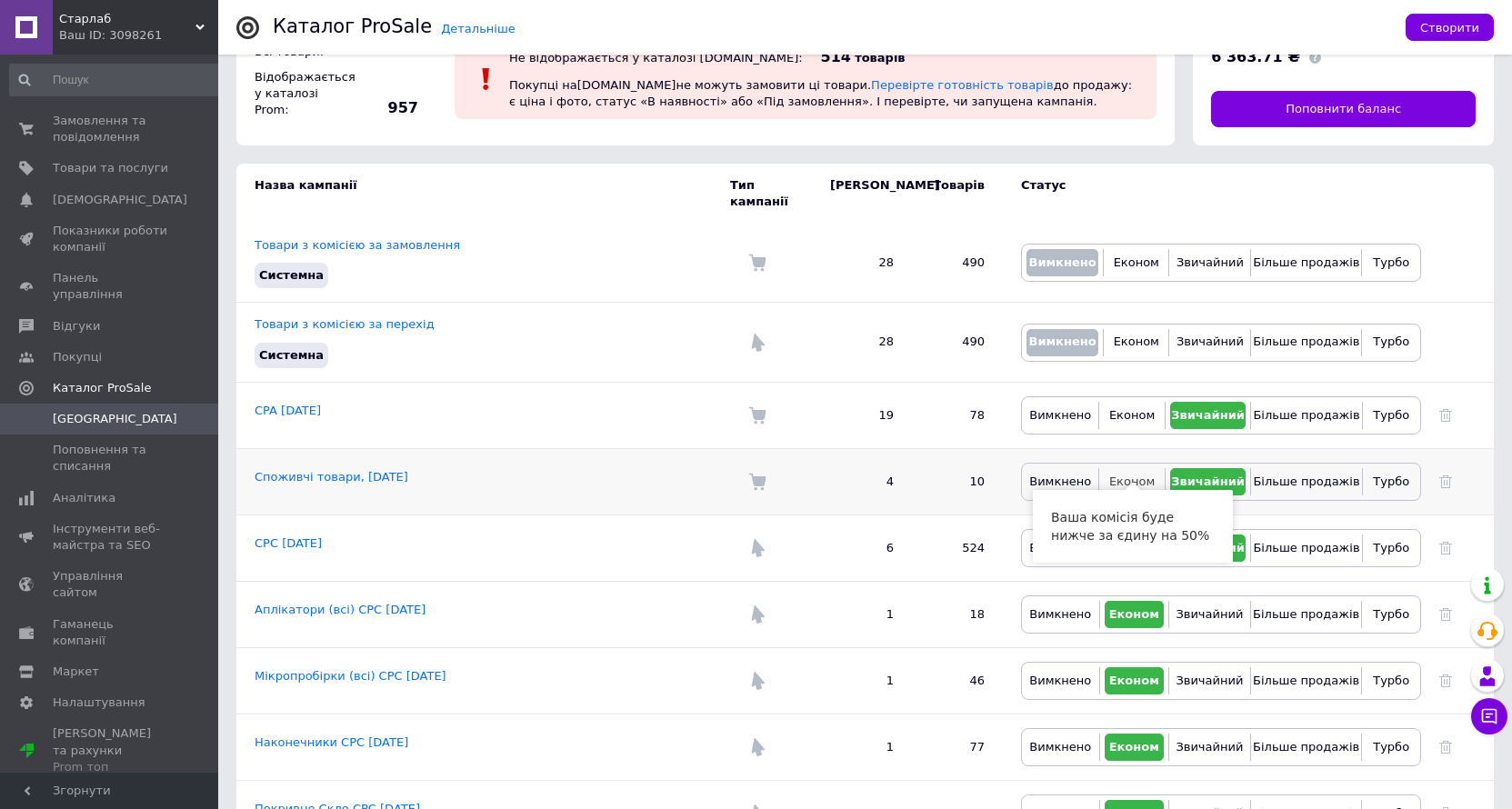
click at [1125, 475] on span "Економ" at bounding box center [1132, 482] width 46 height 13
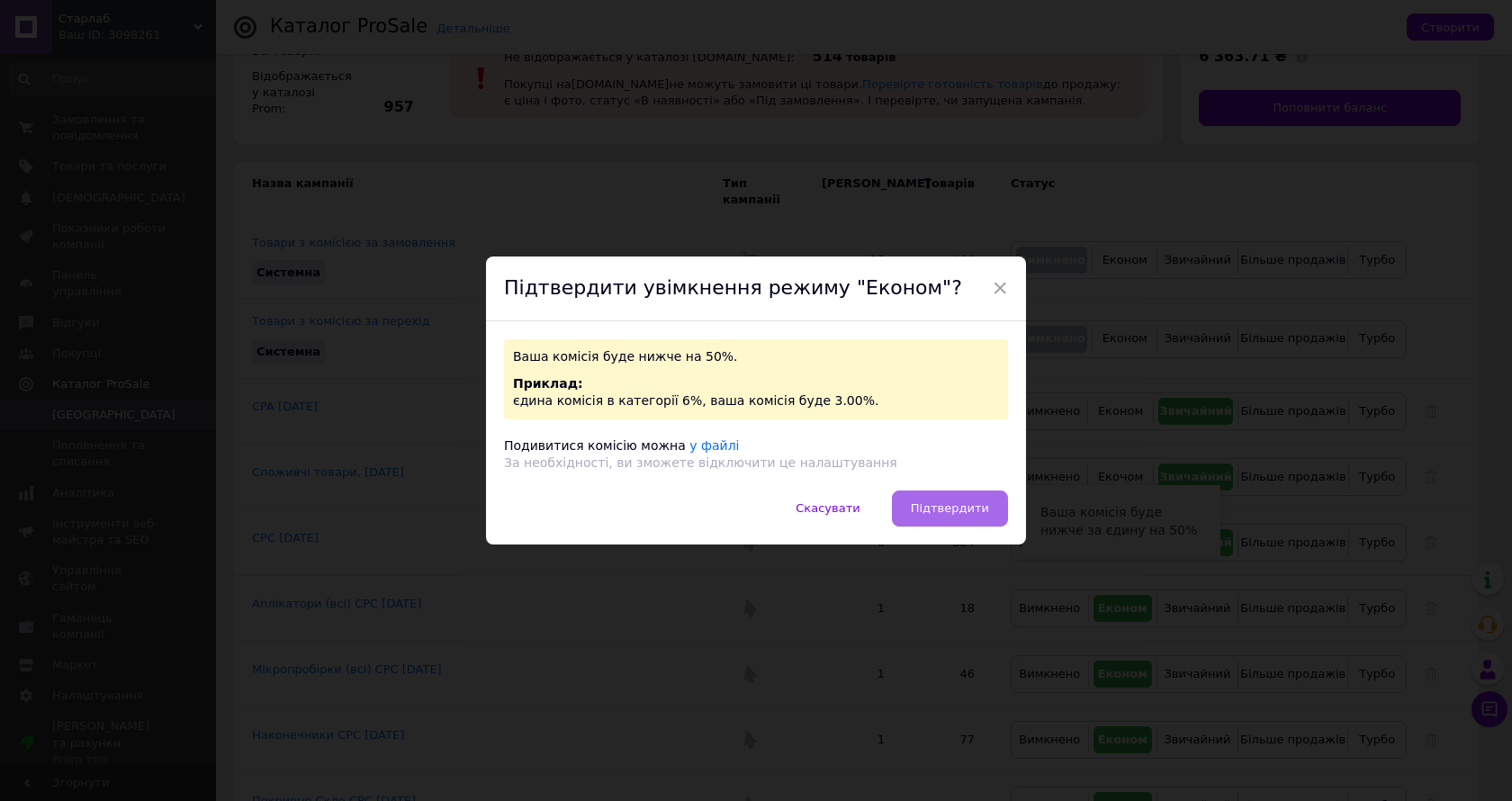
click at [936, 513] on span "Підтвердити" at bounding box center [950, 508] width 78 height 13
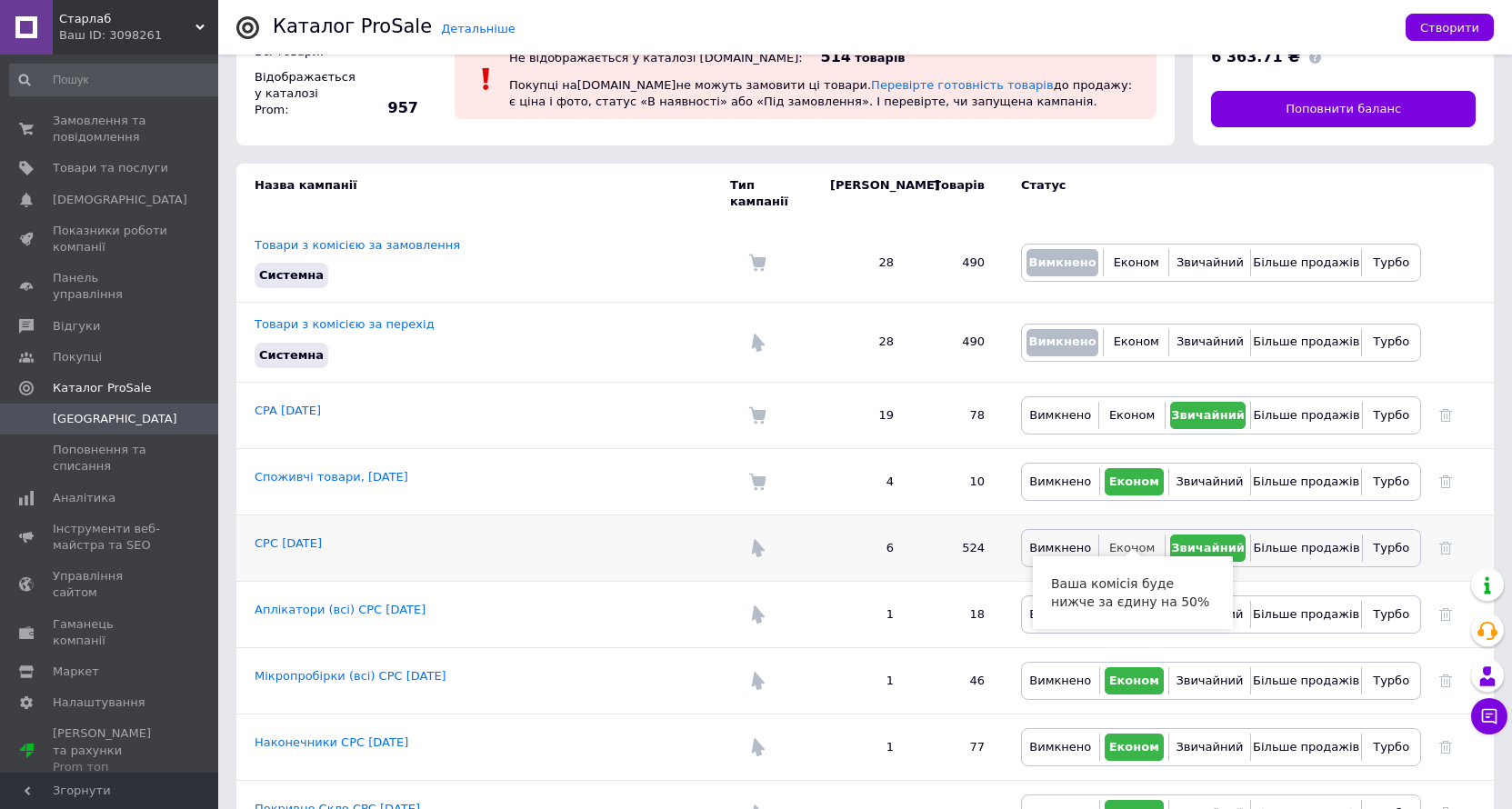
click at [1125, 541] on span "Економ" at bounding box center [1132, 548] width 46 height 13
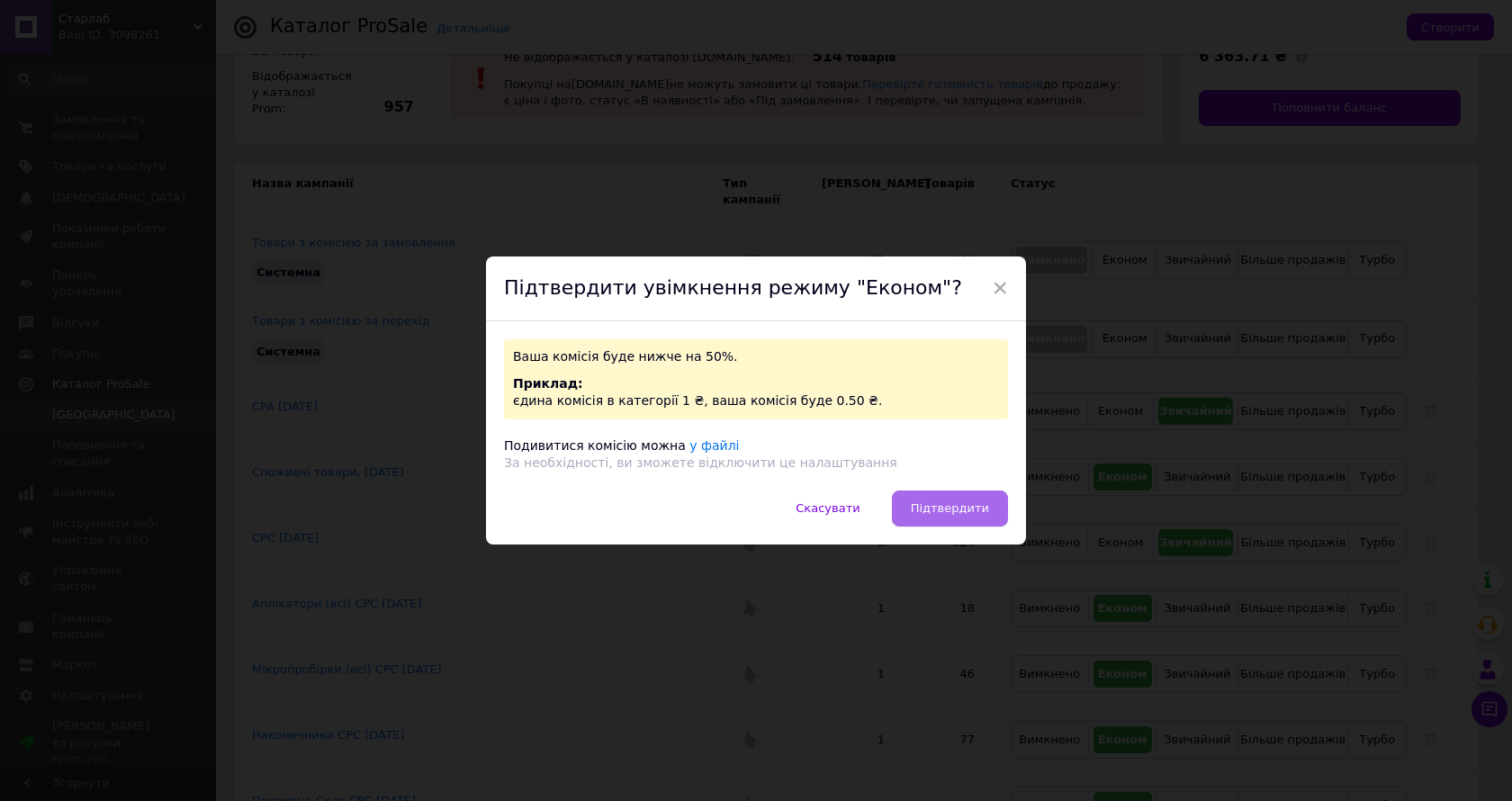
click at [959, 505] on span "Підтвердити" at bounding box center [950, 508] width 78 height 13
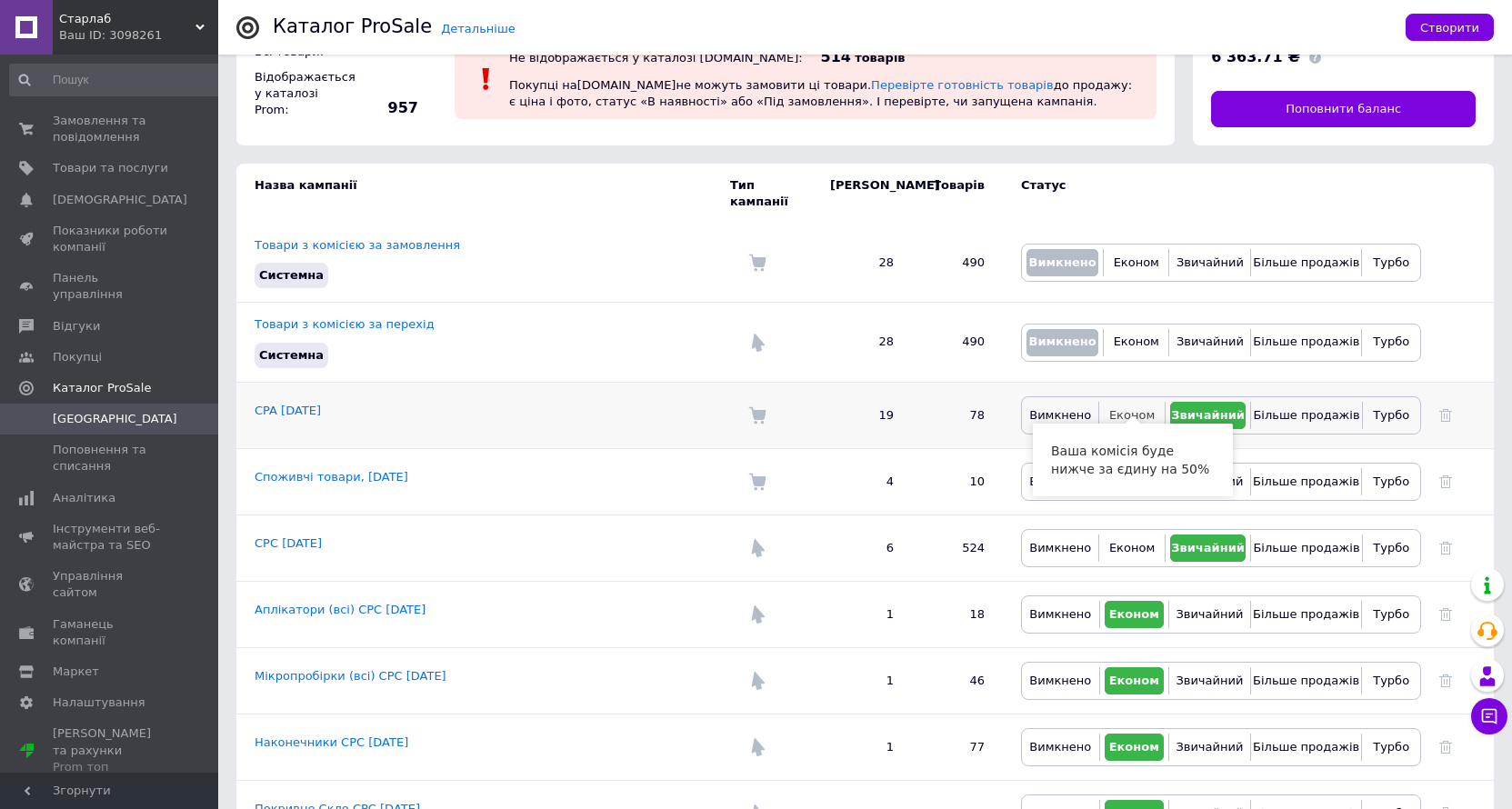
click at [1141, 408] on span "Економ" at bounding box center [1132, 415] width 46 height 13
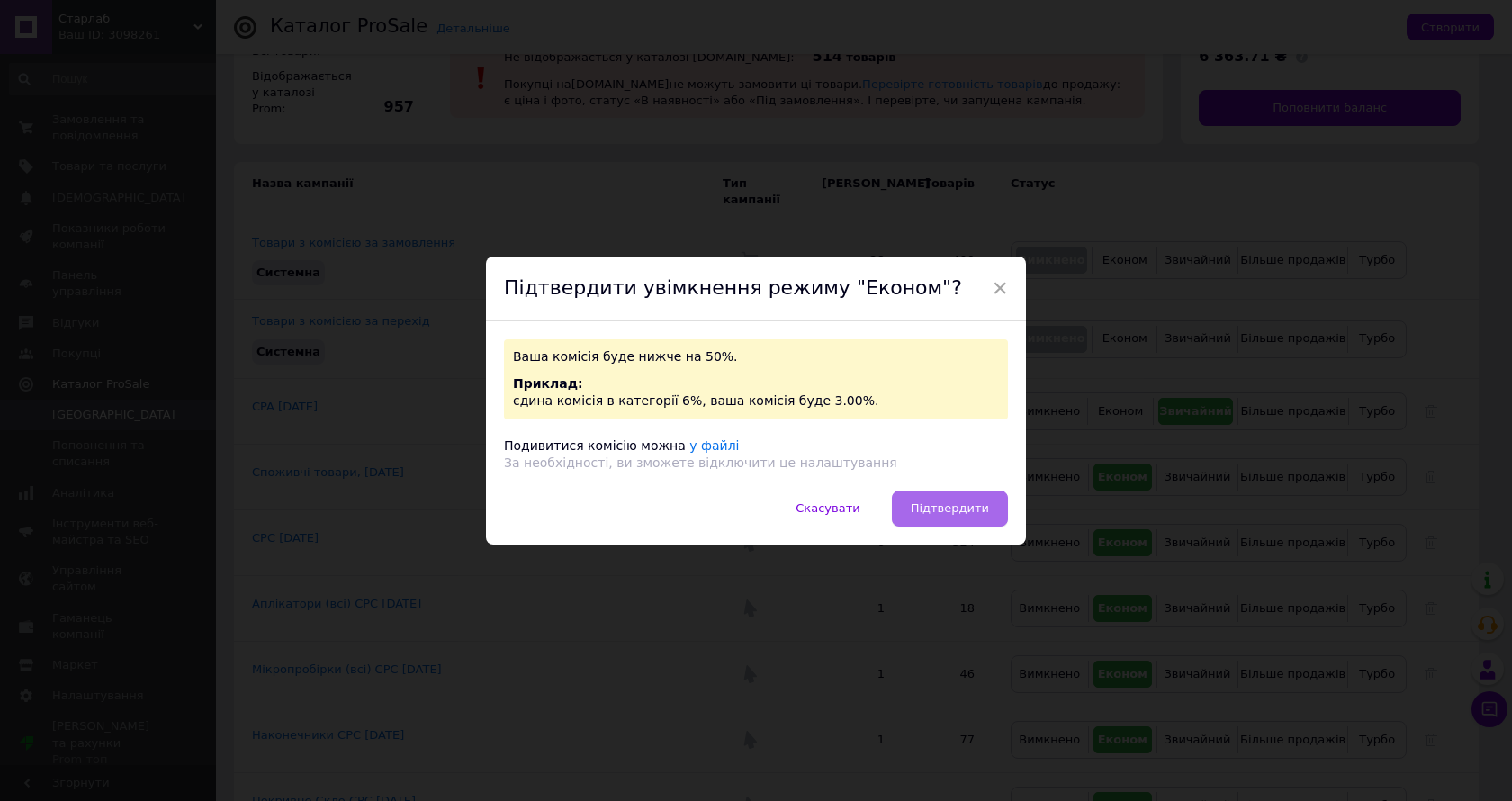
click at [962, 515] on span "Підтвердити" at bounding box center [950, 508] width 78 height 13
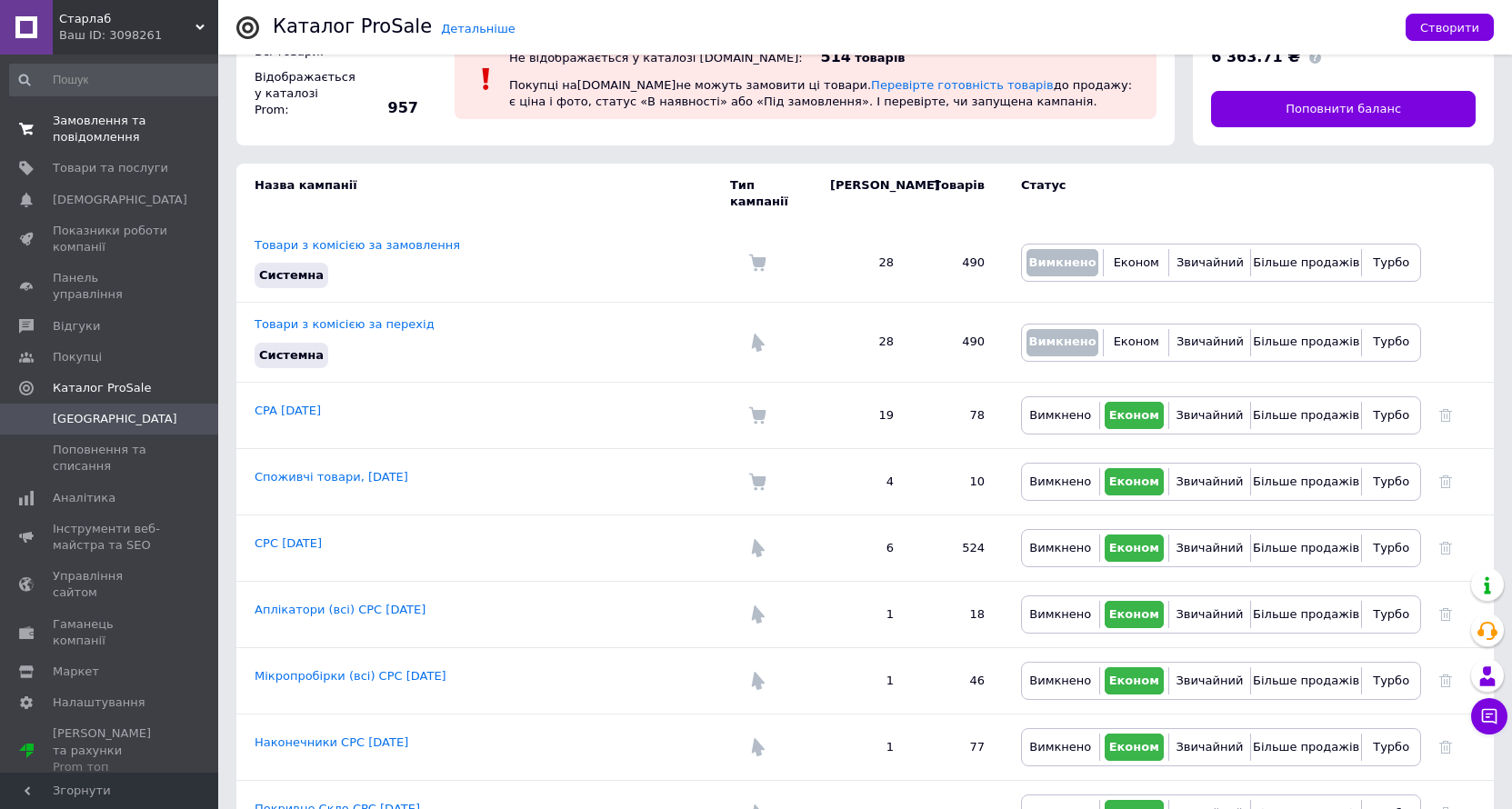
click at [99, 138] on span "Замовлення та повідомлення" at bounding box center [110, 129] width 115 height 32
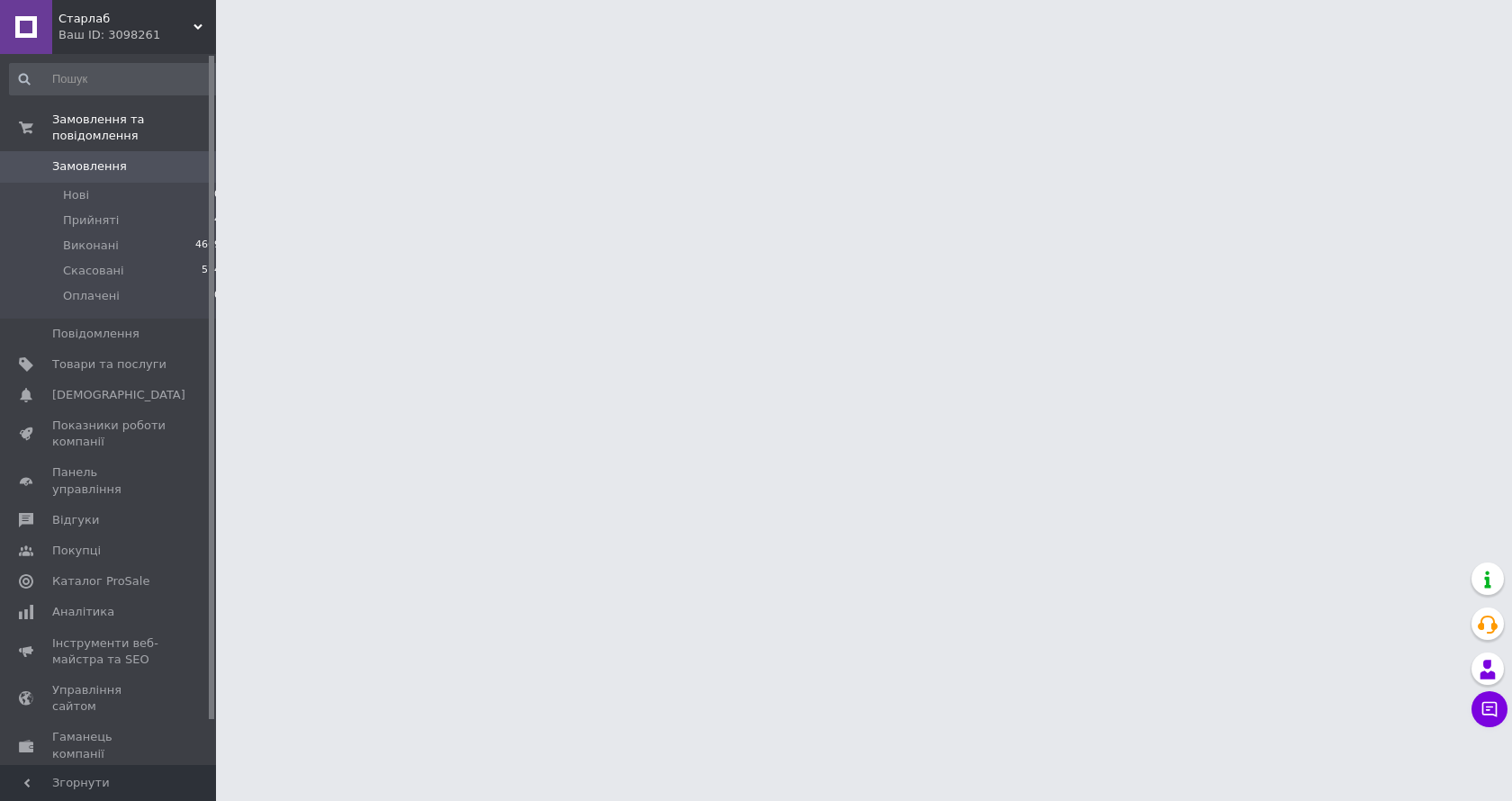
click at [127, 30] on div "Ваш ID: 3098261" at bounding box center [137, 35] width 158 height 16
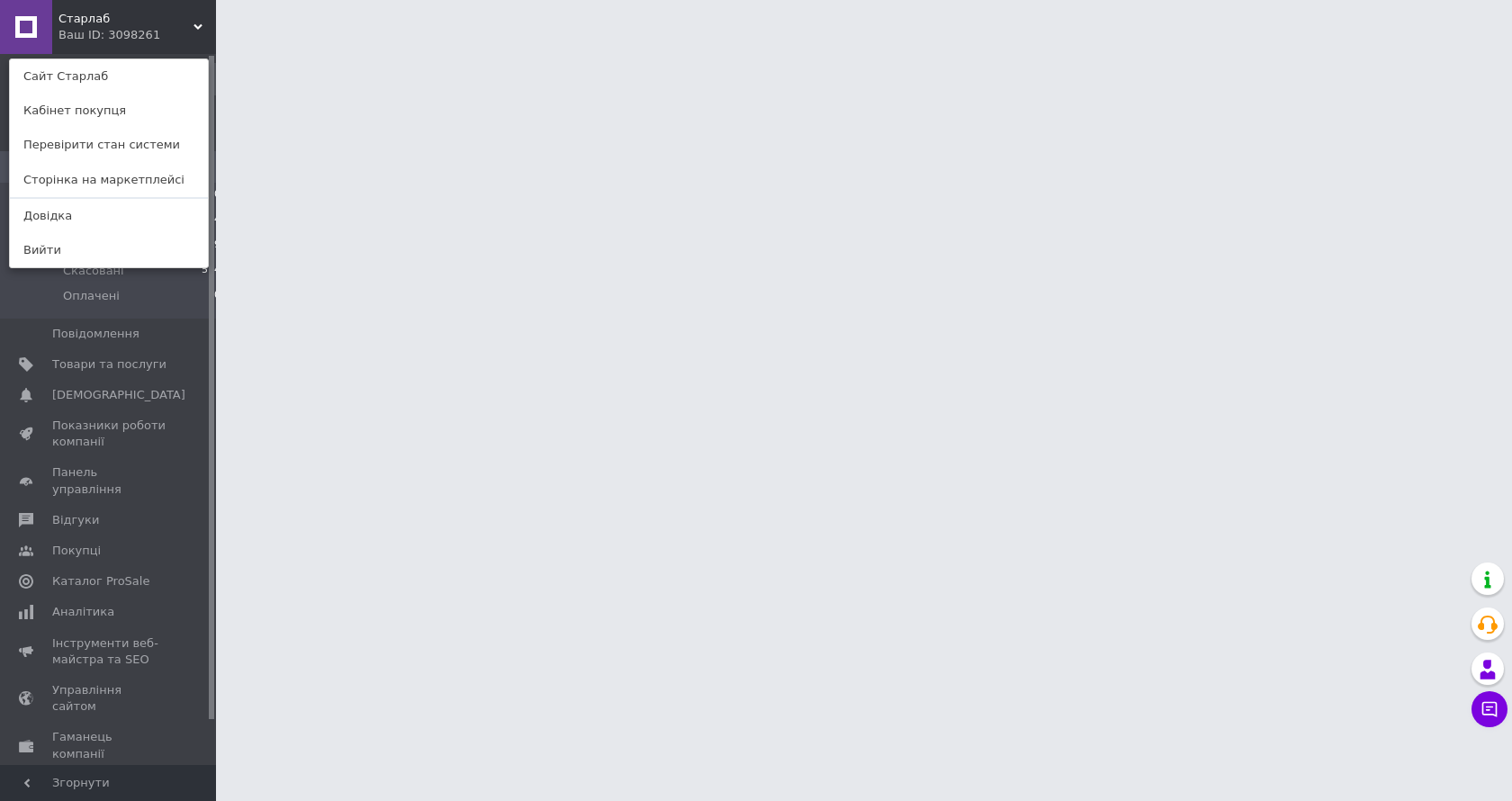
click at [148, 48] on div "Старлаб Ваш ID: 3098261 Сайт [PERSON_NAME] покупця Перевірити стан системи Стор…" at bounding box center [108, 26] width 216 height 54
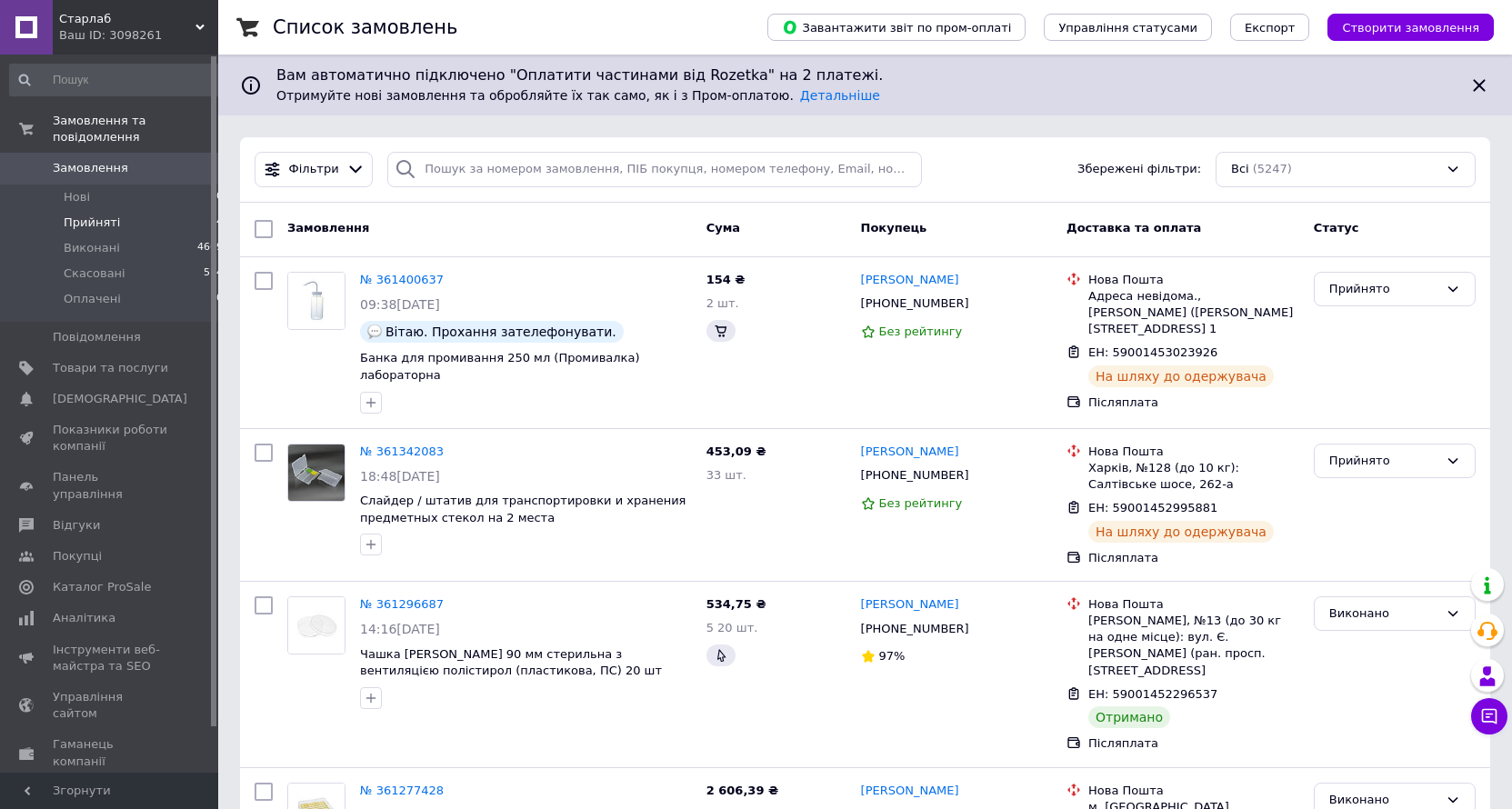
click at [94, 215] on span "Прийняті" at bounding box center [92, 222] width 56 height 16
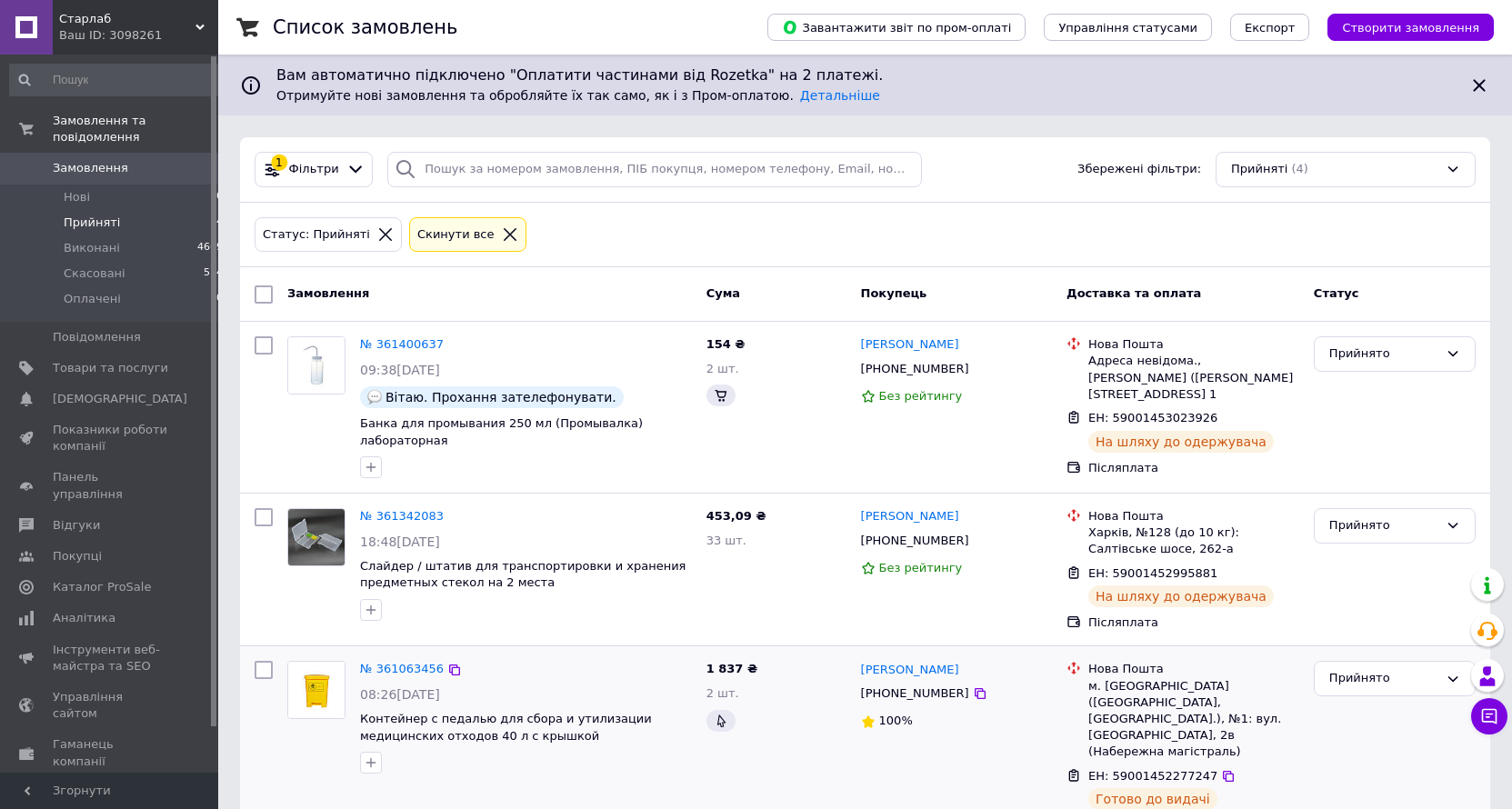
scroll to position [196, 0]
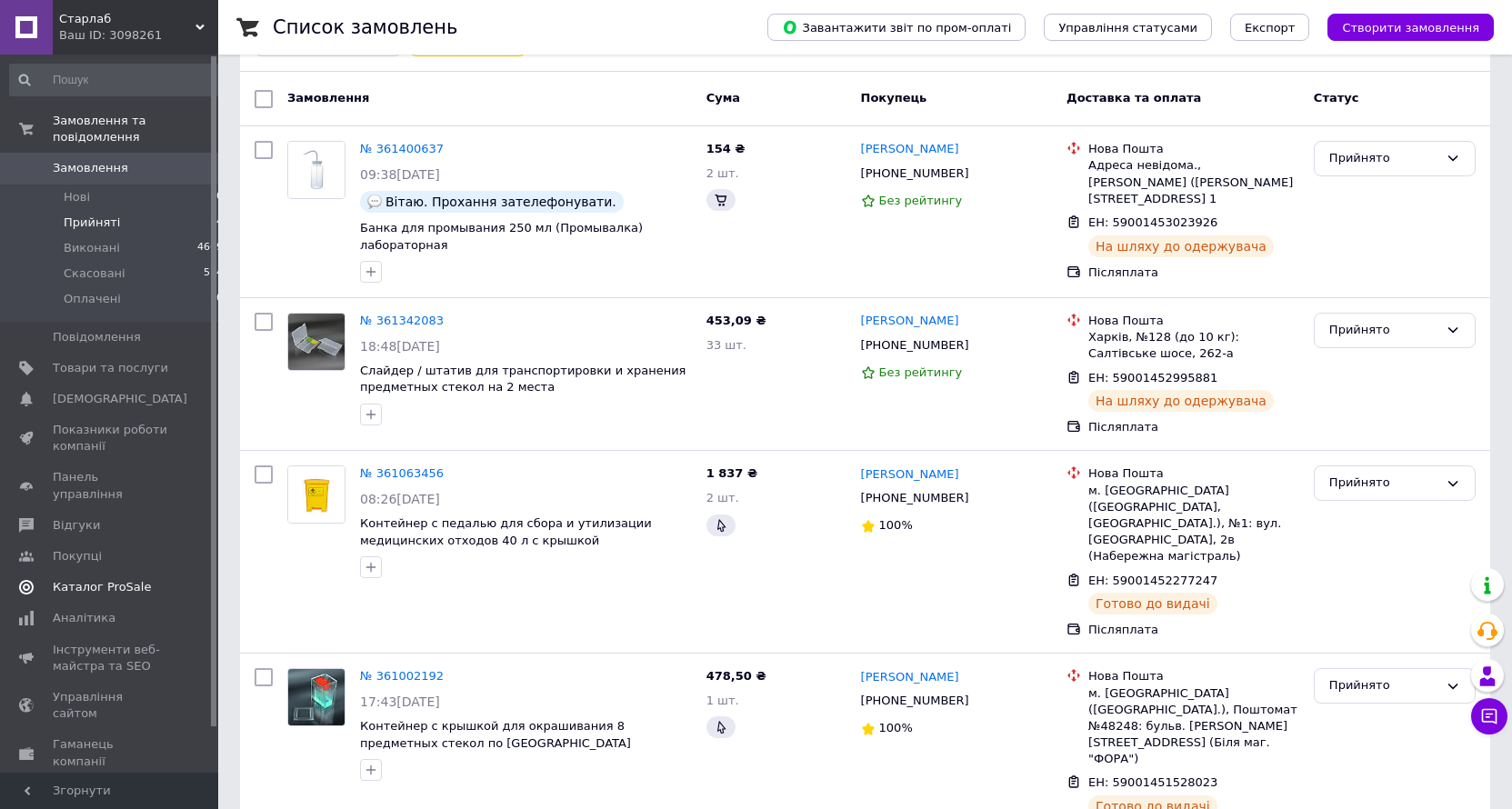
click at [116, 571] on link "Каталог ProSale" at bounding box center [116, 587] width 234 height 31
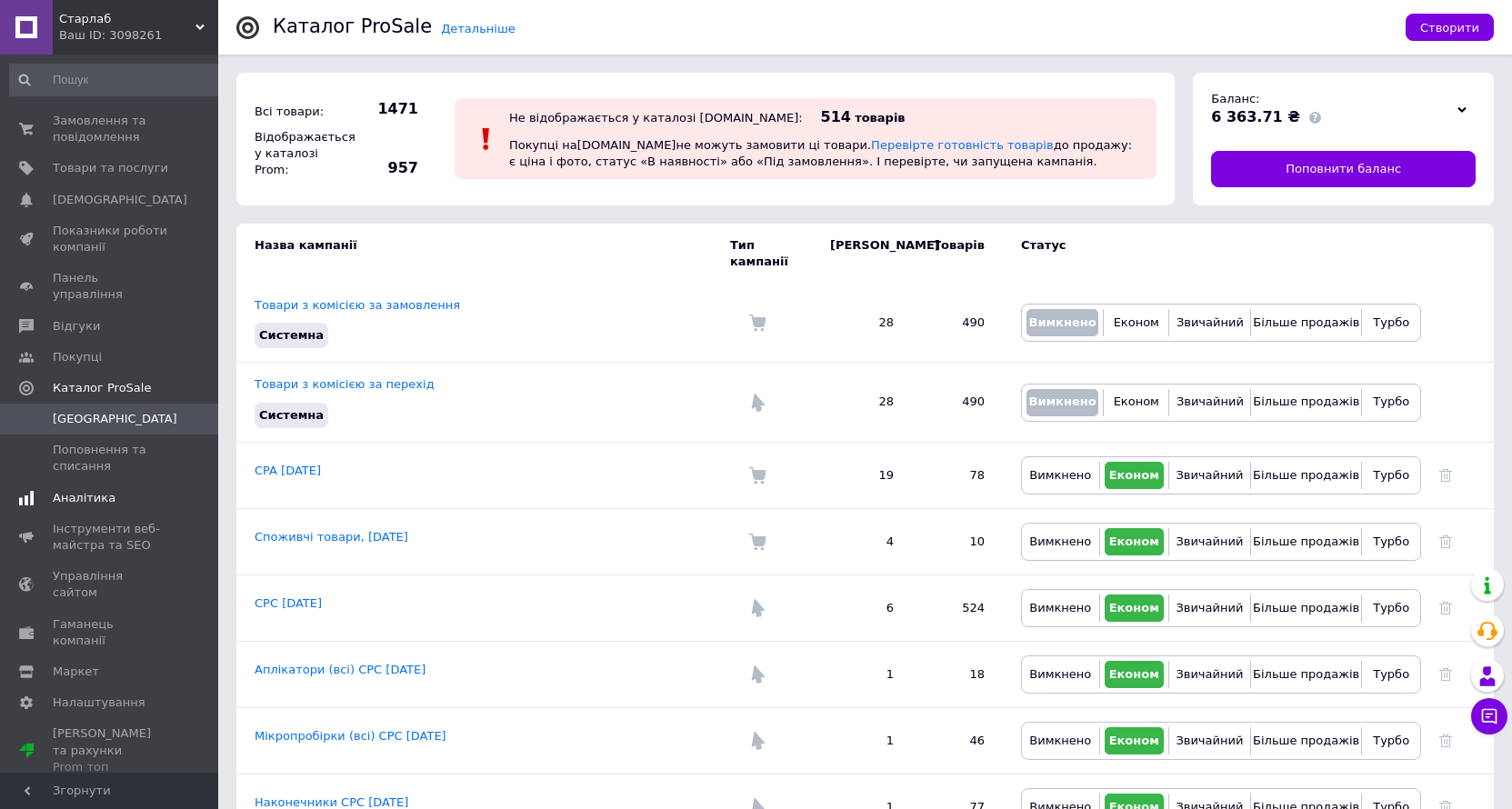
click at [96, 490] on span "Аналітика" at bounding box center [84, 498] width 63 height 16
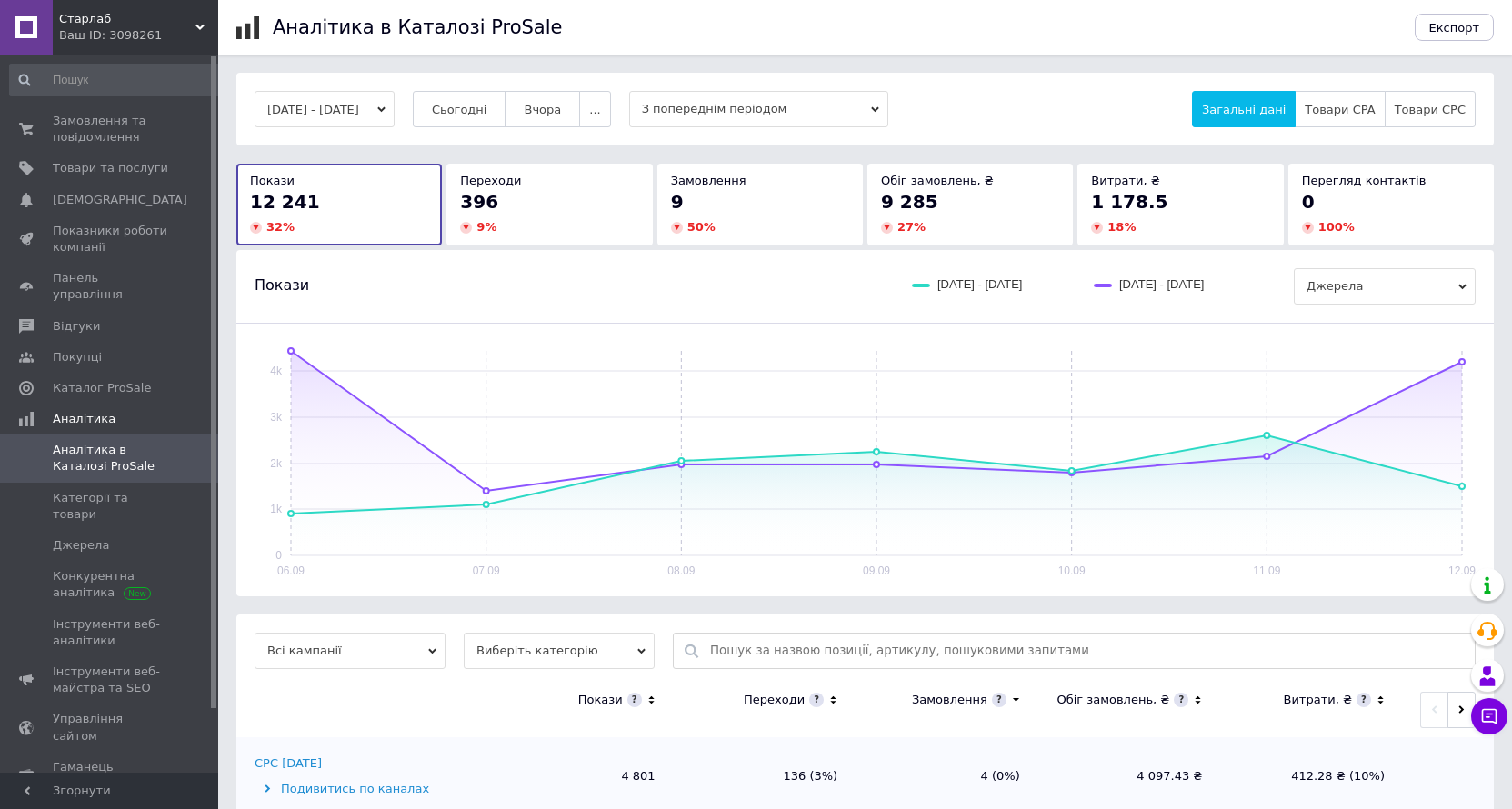
click at [376, 121] on button "[DATE] - [DATE]" at bounding box center [324, 109] width 140 height 36
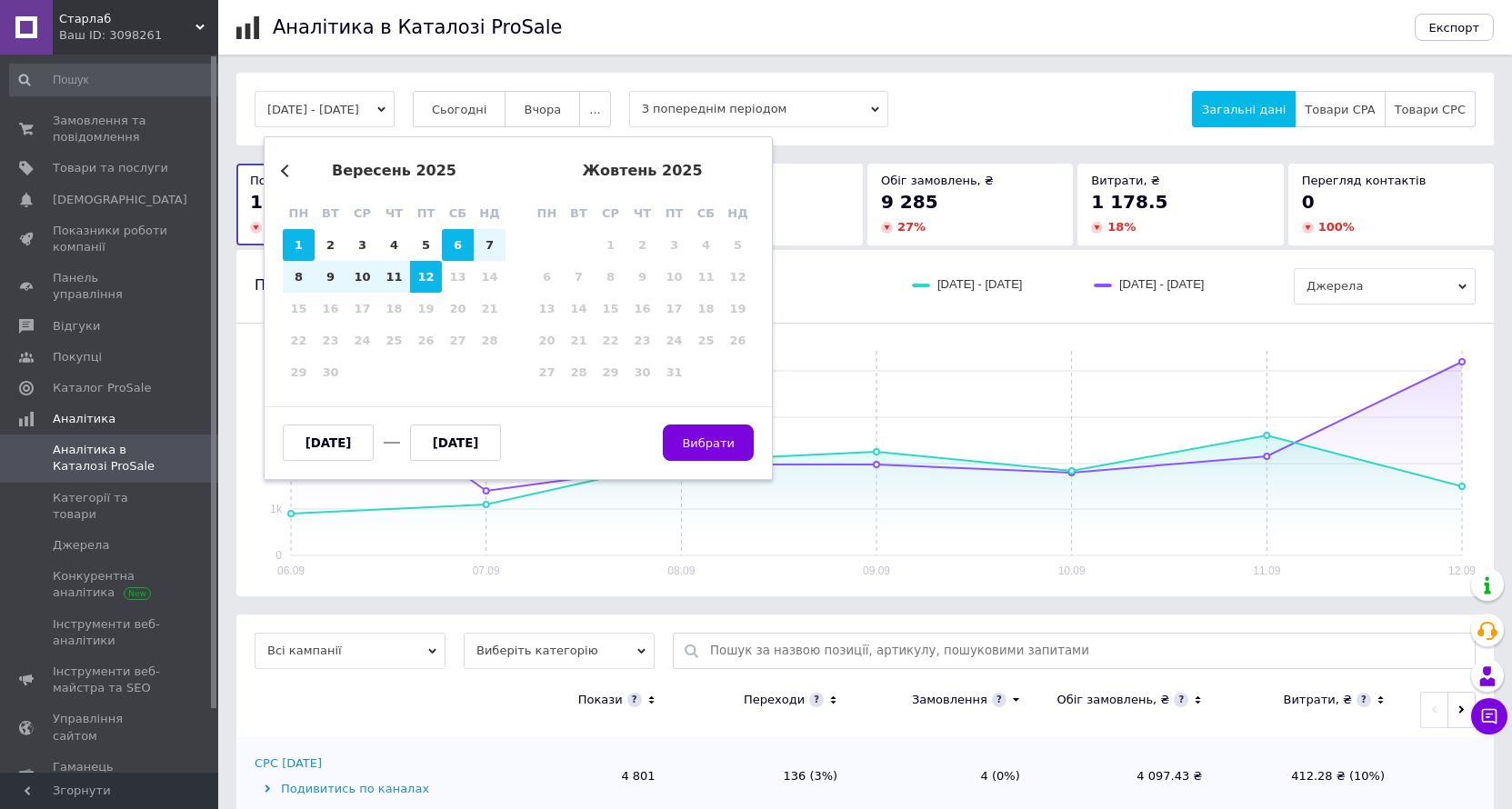
click at [286, 251] on div "1" at bounding box center [298, 244] width 31 height 31
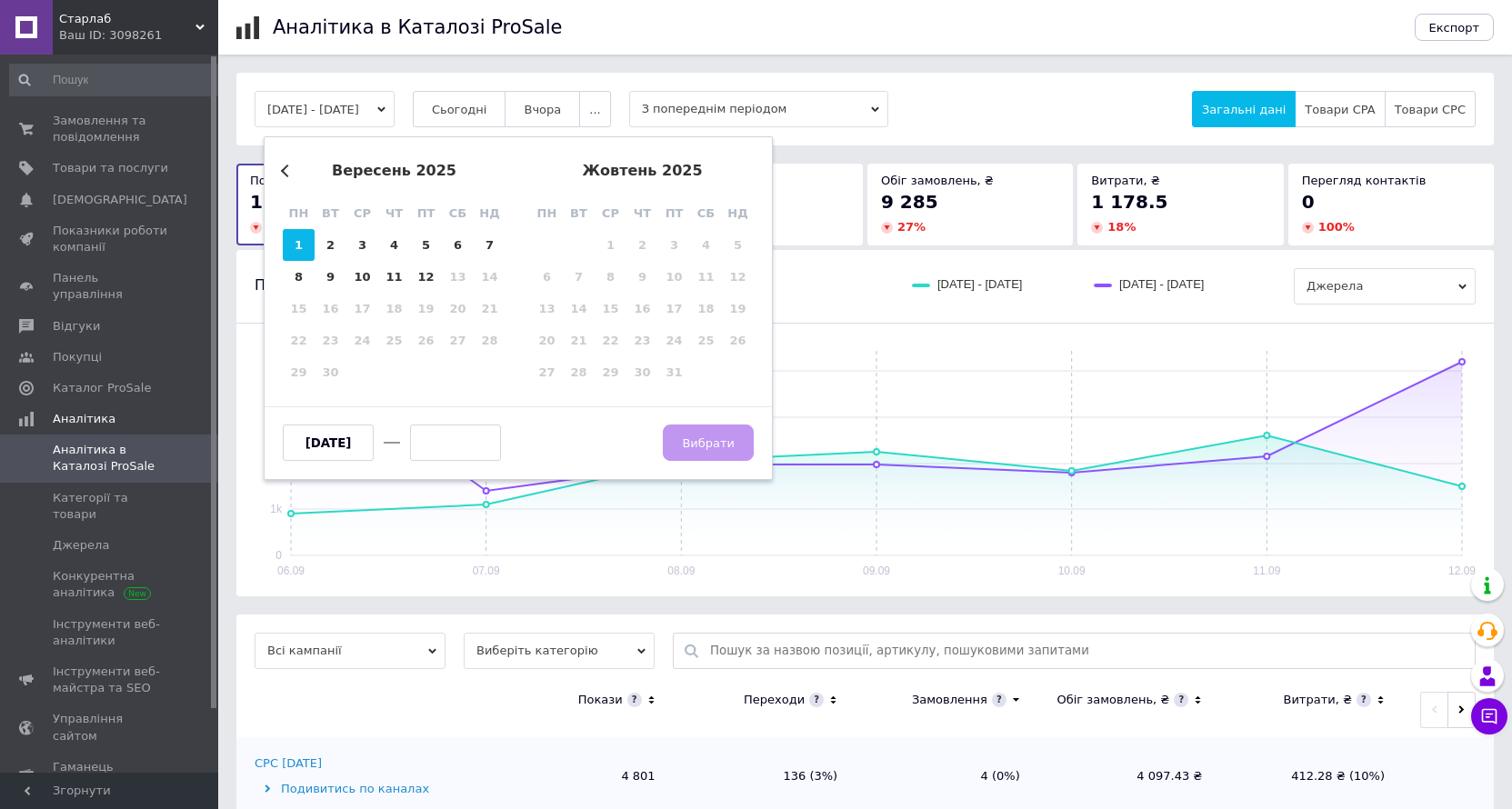
type input "[DATE]"
click at [426, 280] on div "12" at bounding box center [425, 277] width 31 height 31
type input "[DATE]"
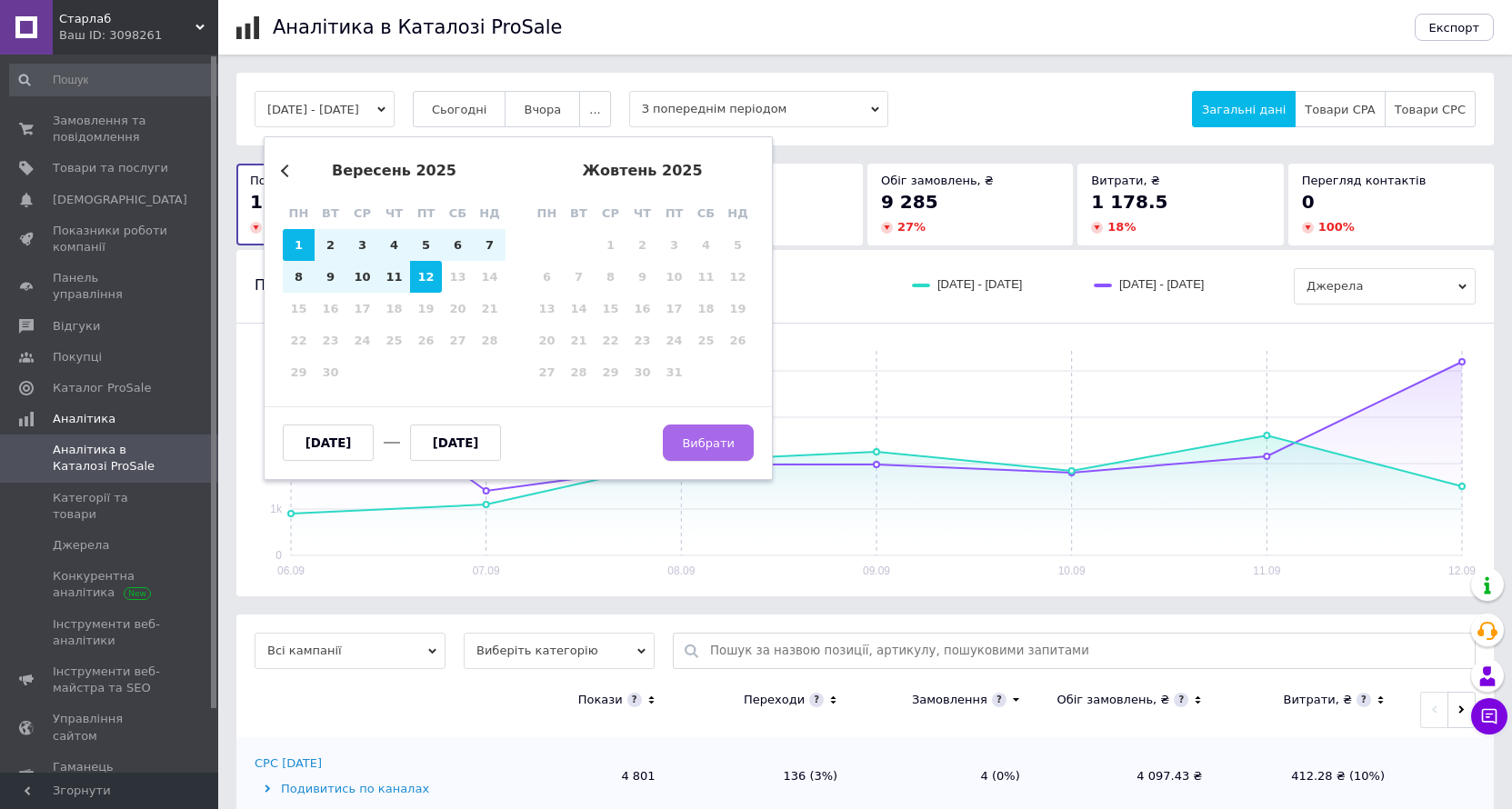
click at [686, 443] on button "Вибрати" at bounding box center [708, 443] width 91 height 36
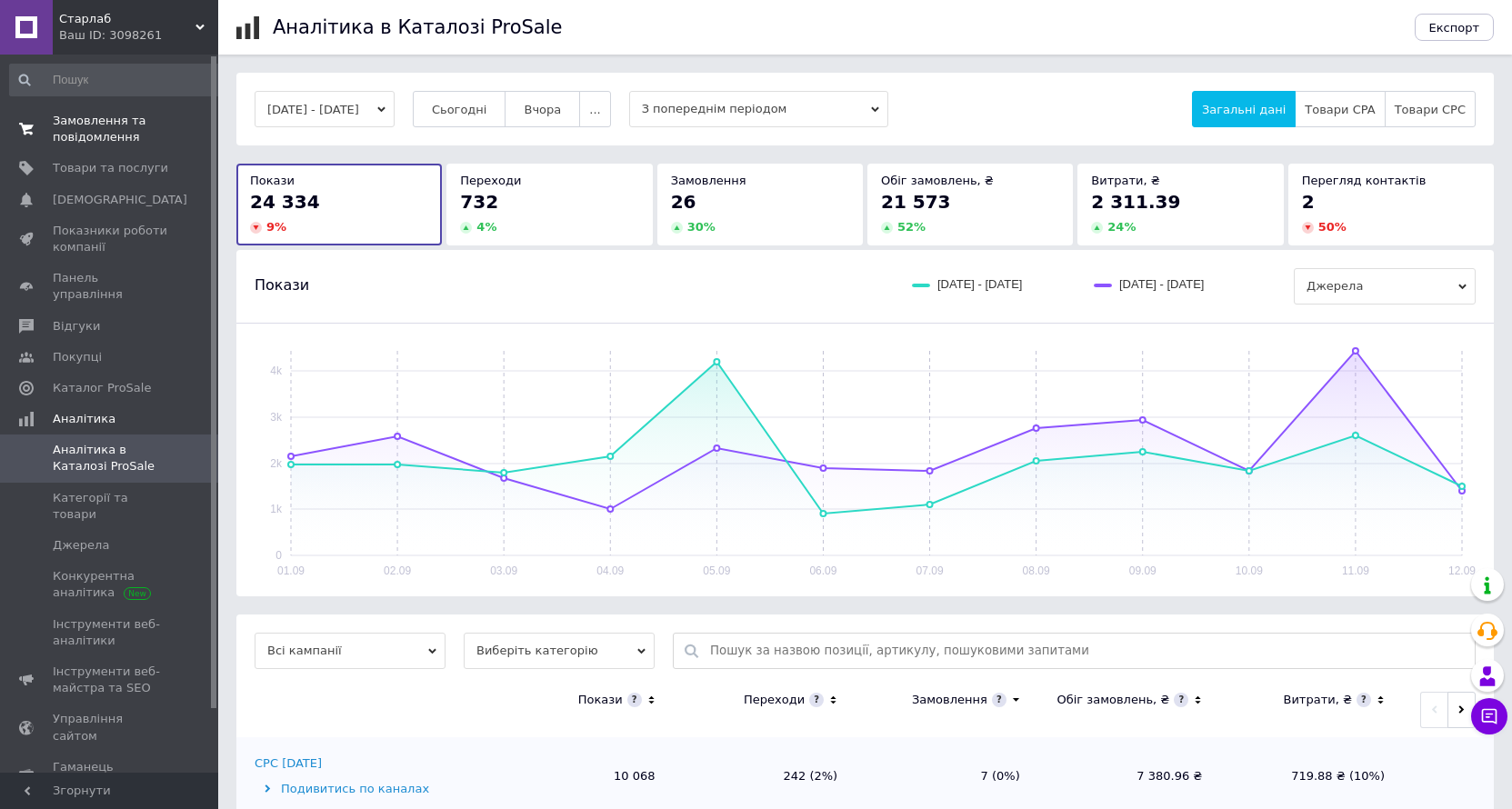
click at [128, 137] on span "Замовлення та повідомлення" at bounding box center [110, 129] width 115 height 32
